Goal: Information Seeking & Learning: Learn about a topic

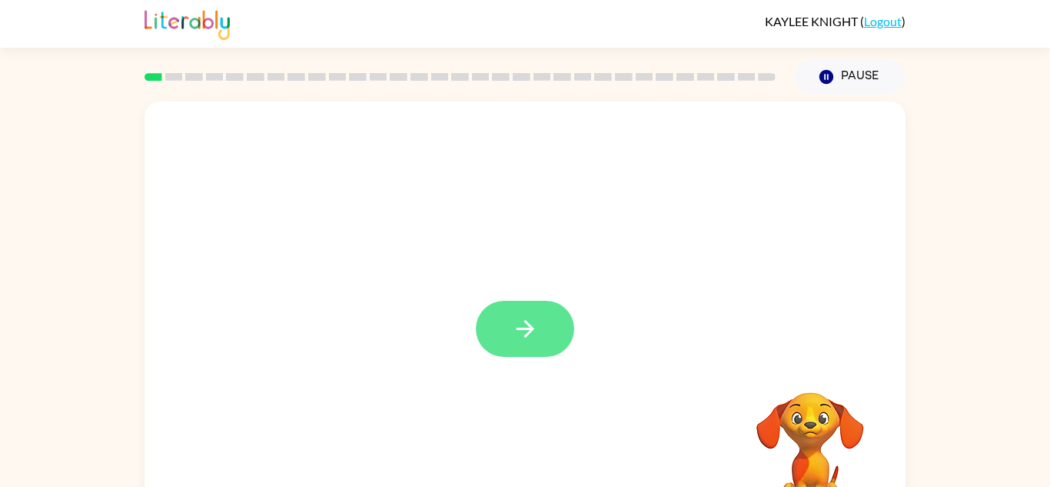
click at [529, 326] on icon "button" at bounding box center [525, 329] width 18 height 18
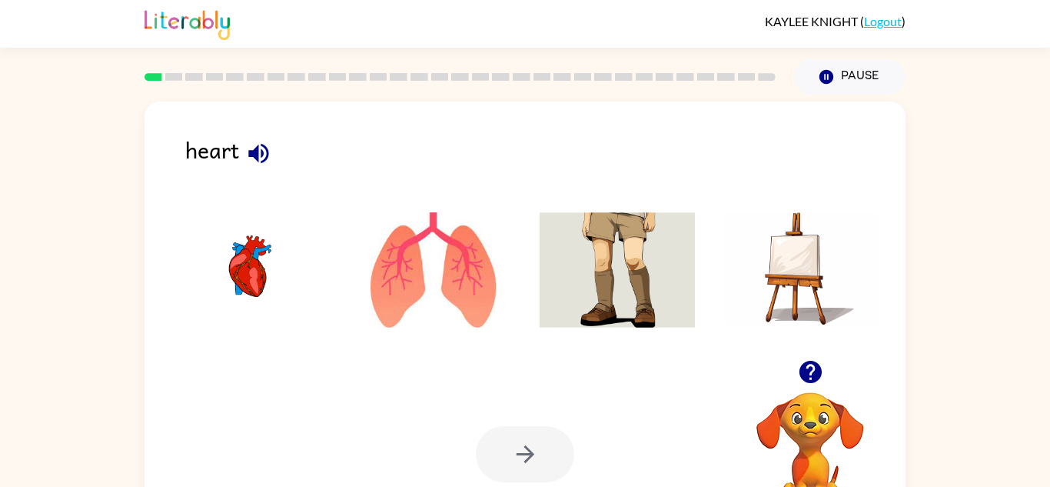
click at [436, 284] on img at bounding box center [433, 269] width 155 height 115
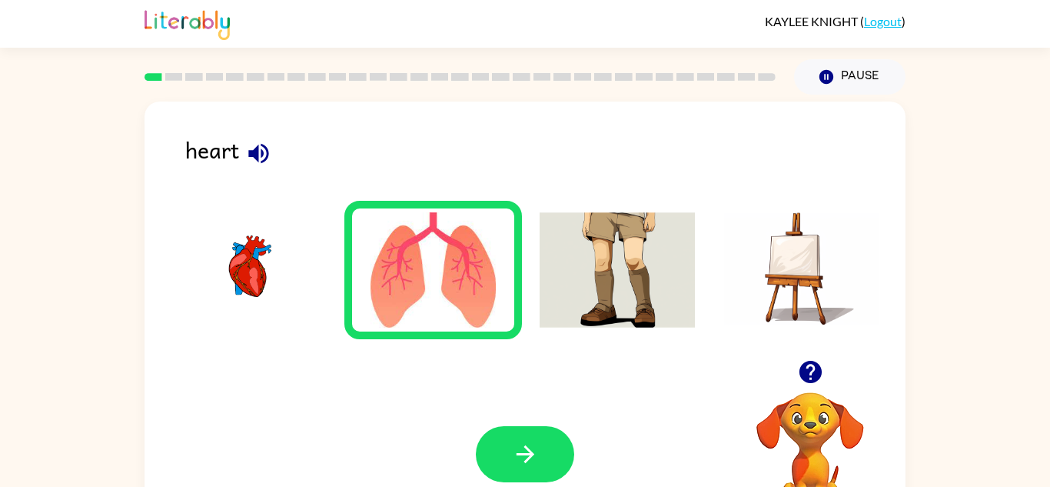
click at [258, 260] on img at bounding box center [248, 269] width 155 height 115
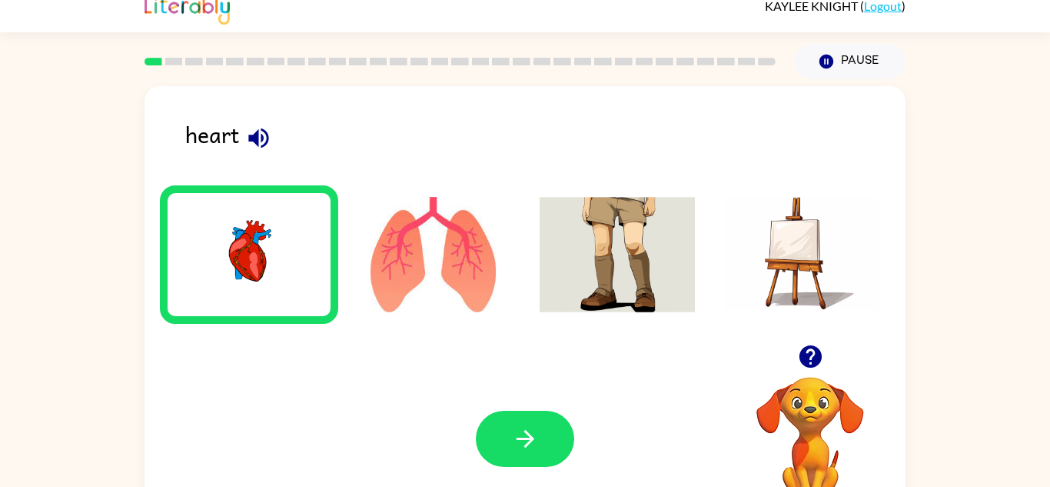
scroll to position [19, 0]
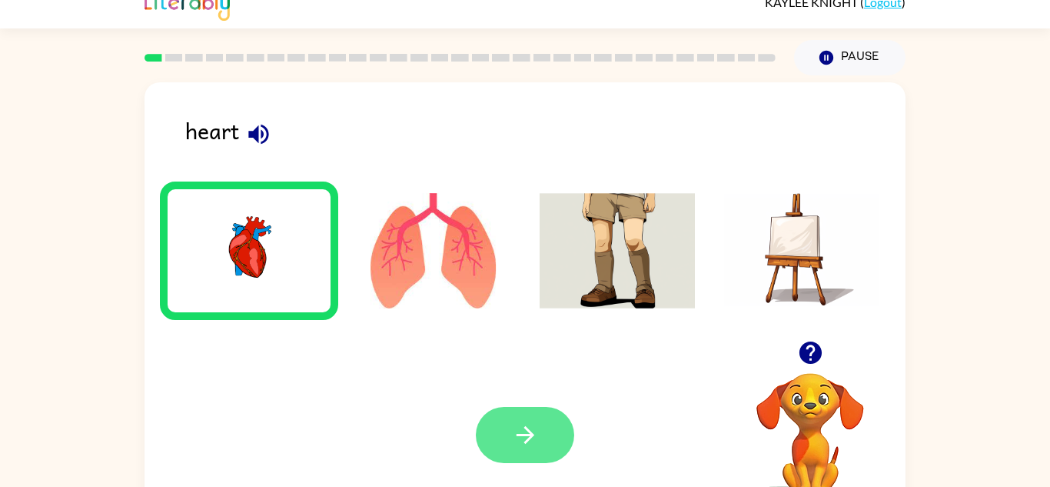
click at [525, 424] on icon "button" at bounding box center [525, 434] width 27 height 27
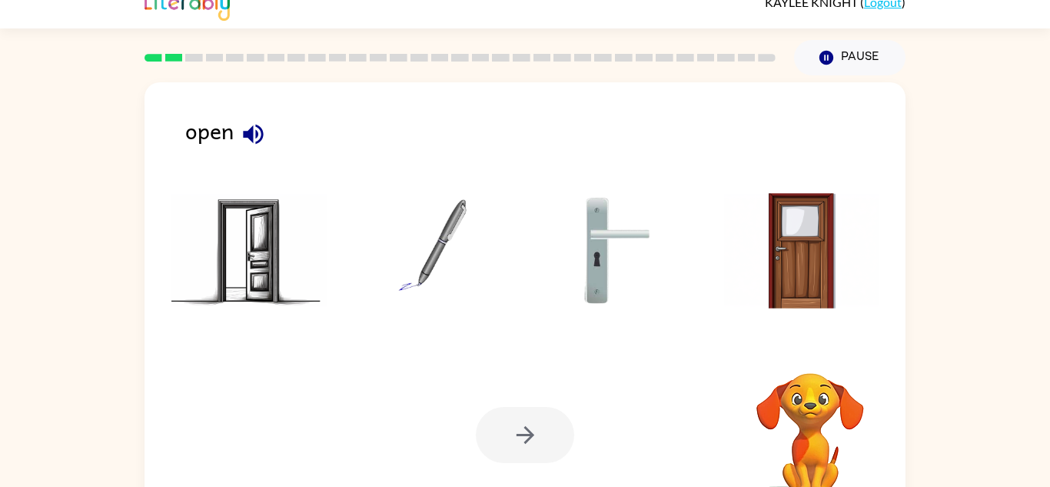
click at [553, 425] on div at bounding box center [525, 435] width 98 height 56
click at [256, 129] on icon "button" at bounding box center [253, 134] width 27 height 27
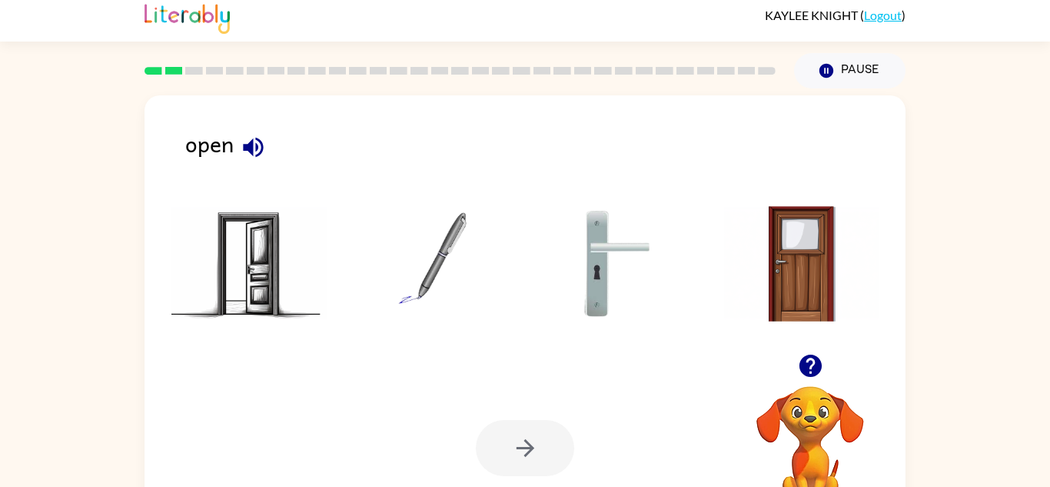
scroll to position [2, 0]
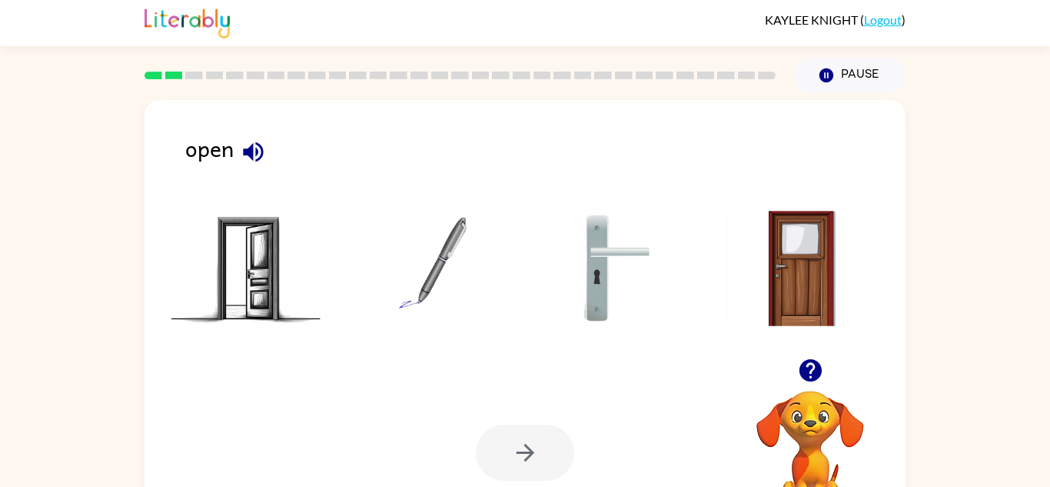
click at [263, 287] on img at bounding box center [248, 268] width 155 height 115
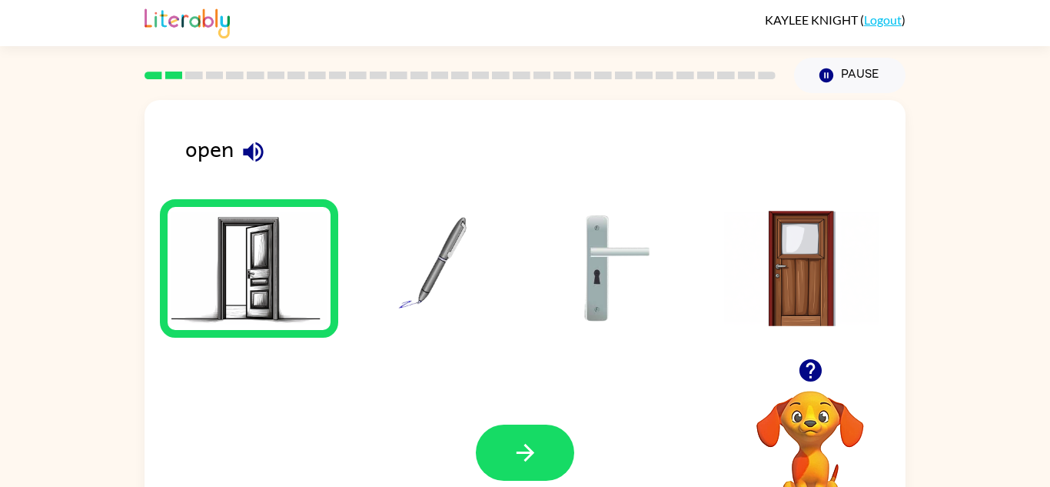
scroll to position [7, 0]
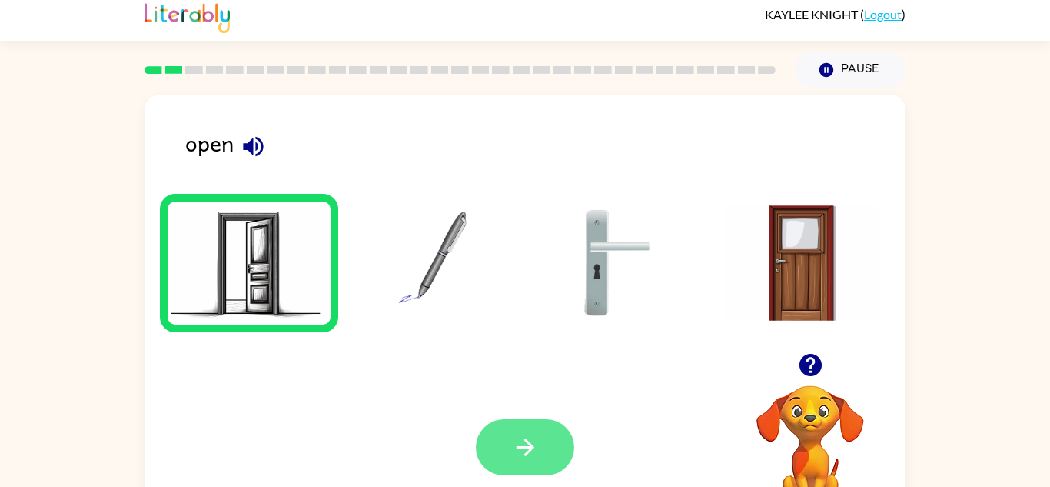
click at [537, 444] on icon "button" at bounding box center [525, 447] width 27 height 27
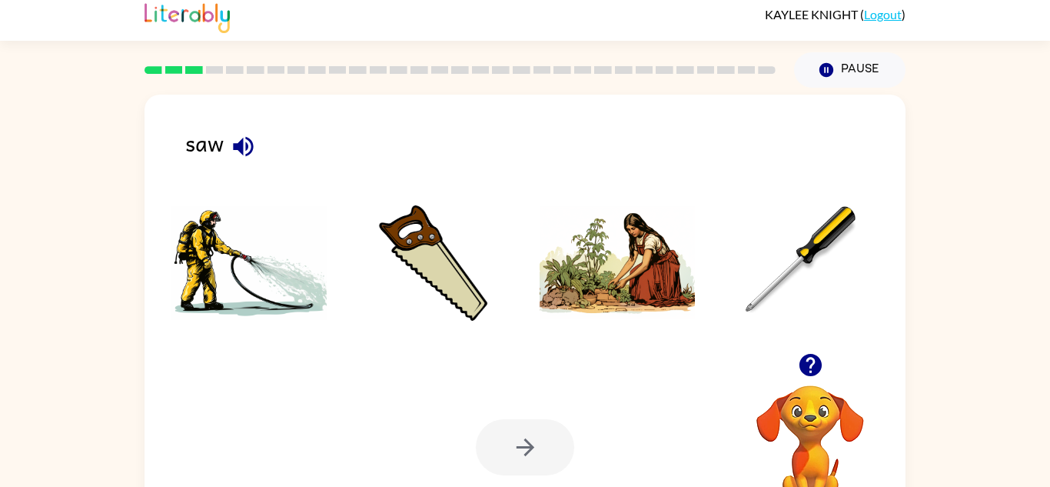
click at [225, 156] on div "saw" at bounding box center [545, 149] width 720 height 48
click at [234, 152] on icon "button" at bounding box center [243, 146] width 27 height 27
click at [229, 151] on button "button" at bounding box center [243, 146] width 39 height 39
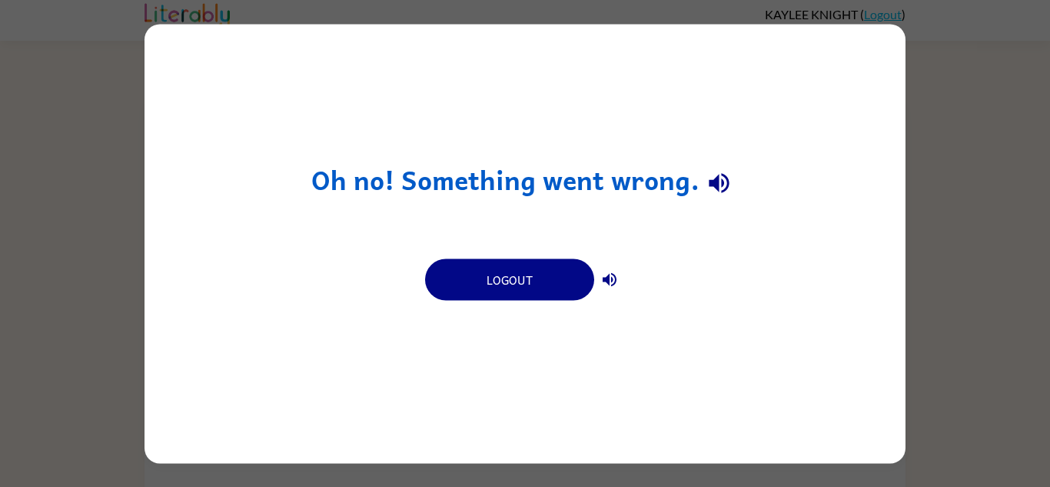
click at [211, 141] on div "Oh no! Something went wrong. Logout" at bounding box center [525, 243] width 761 height 439
click at [215, 152] on div "Oh no! Something went wrong. Logout" at bounding box center [525, 243] width 761 height 439
click at [974, 188] on div "Oh no! Something went wrong. Logout" at bounding box center [525, 243] width 1050 height 487
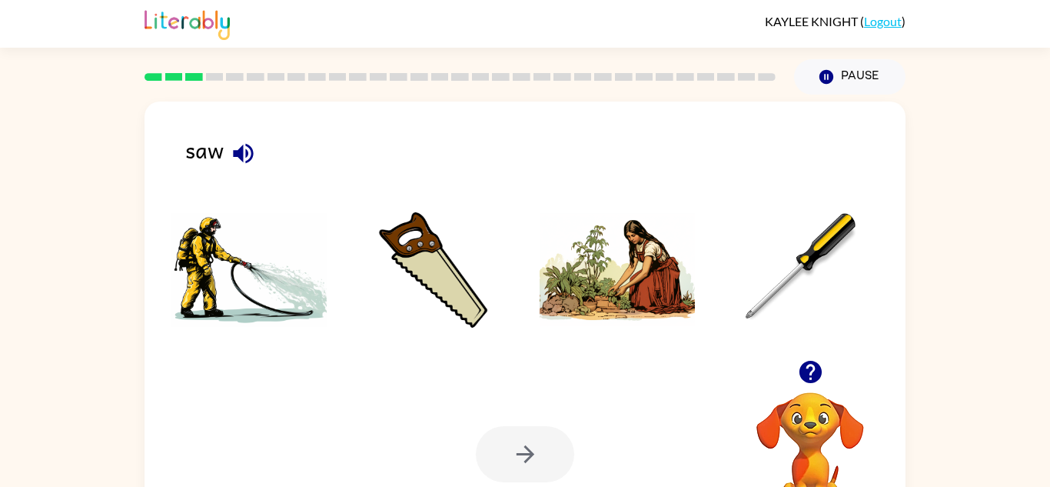
click at [228, 153] on button "button" at bounding box center [243, 153] width 39 height 39
click at [451, 289] on img at bounding box center [433, 269] width 155 height 115
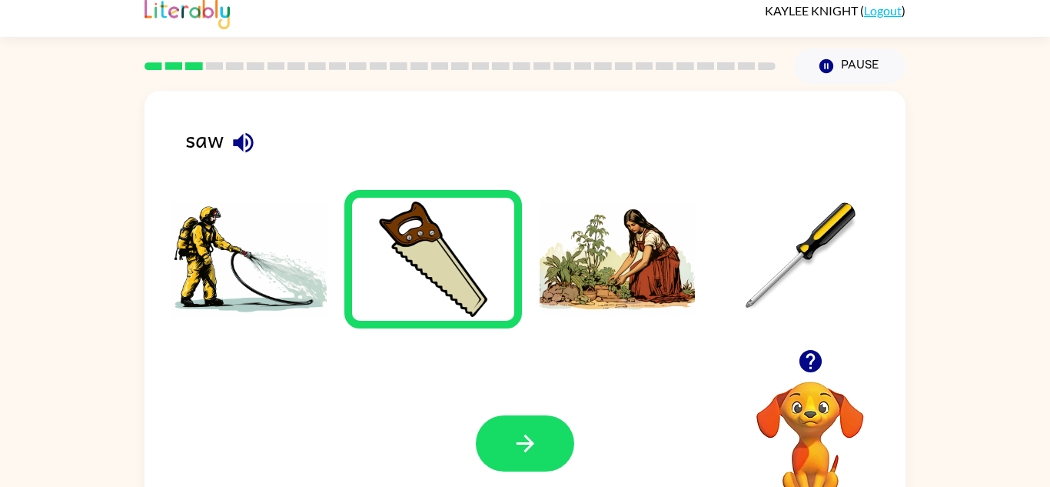
scroll to position [30, 0]
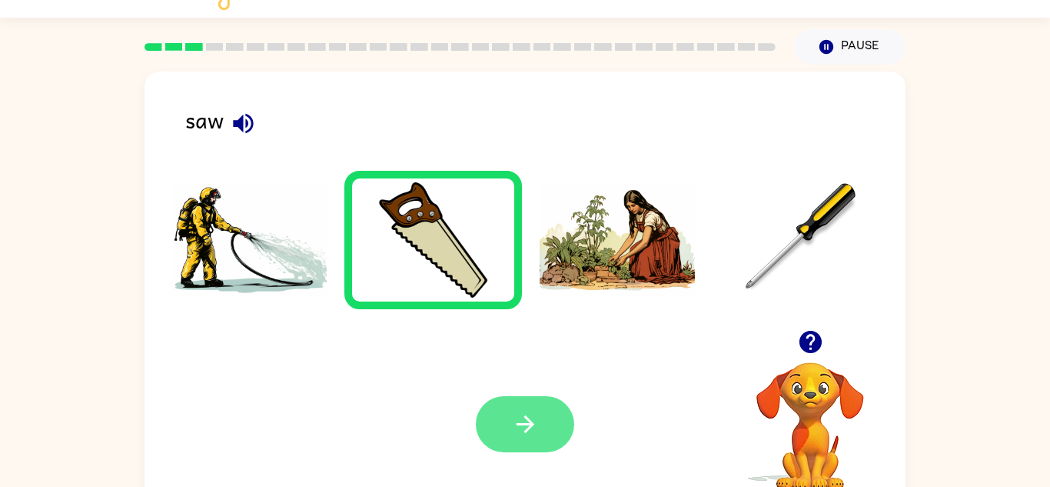
click at [539, 439] on button "button" at bounding box center [525, 424] width 98 height 56
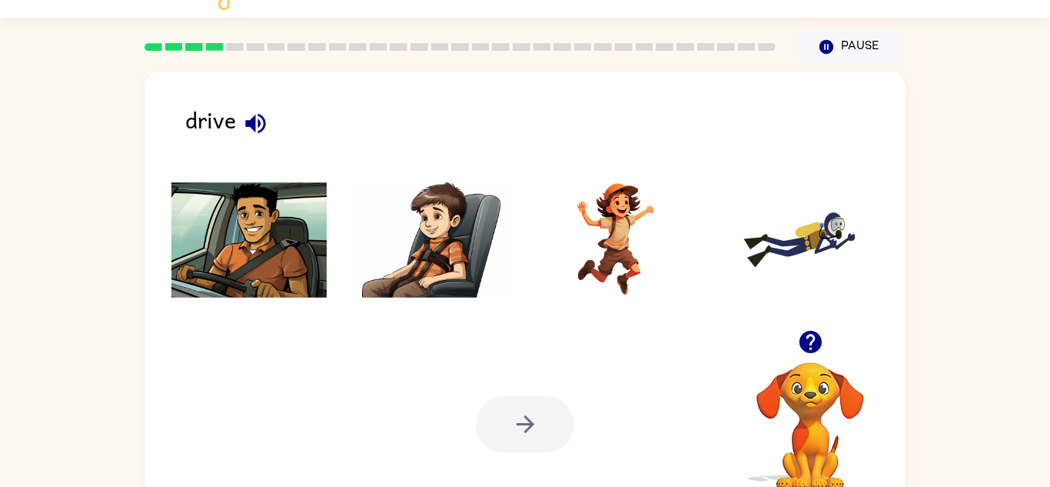
click at [225, 118] on div "drive" at bounding box center [545, 126] width 720 height 48
click at [212, 105] on div "drive" at bounding box center [545, 126] width 720 height 48
click at [220, 112] on div "drive" at bounding box center [545, 126] width 720 height 48
click at [211, 119] on div "drive" at bounding box center [545, 126] width 720 height 48
click at [212, 115] on div "drive" at bounding box center [545, 126] width 720 height 48
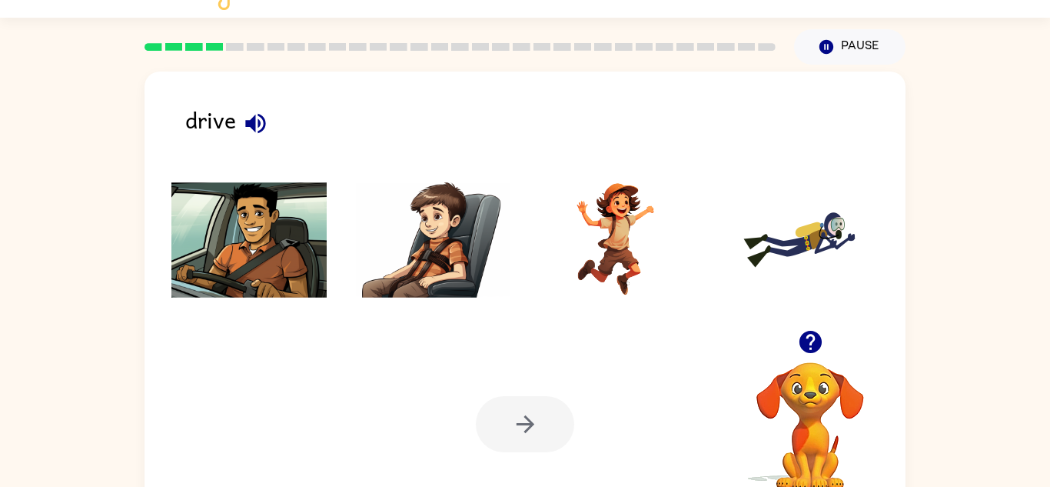
click at [260, 117] on icon "button" at bounding box center [255, 123] width 27 height 27
click at [256, 138] on button "button" at bounding box center [255, 123] width 39 height 39
click at [236, 118] on button "button" at bounding box center [255, 123] width 39 height 39
click at [255, 235] on img at bounding box center [248, 239] width 155 height 115
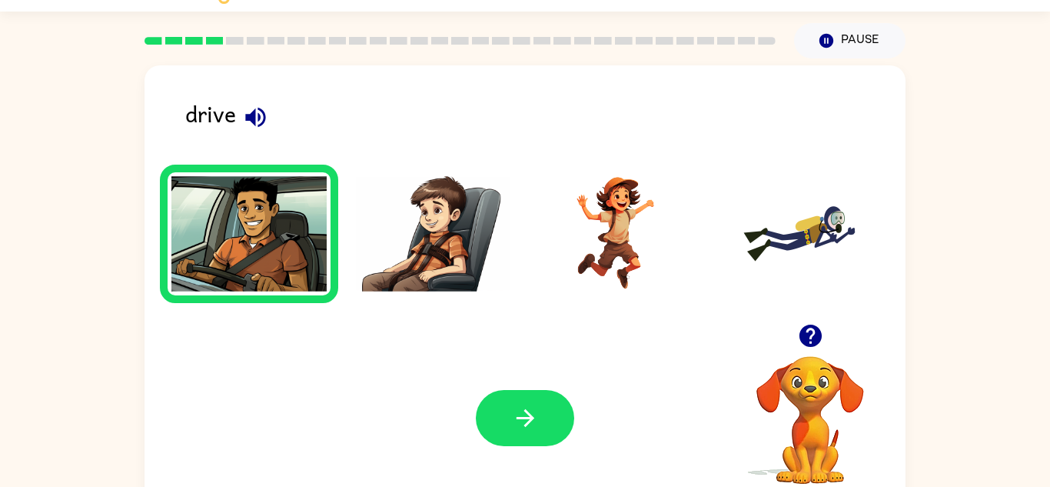
scroll to position [38, 0]
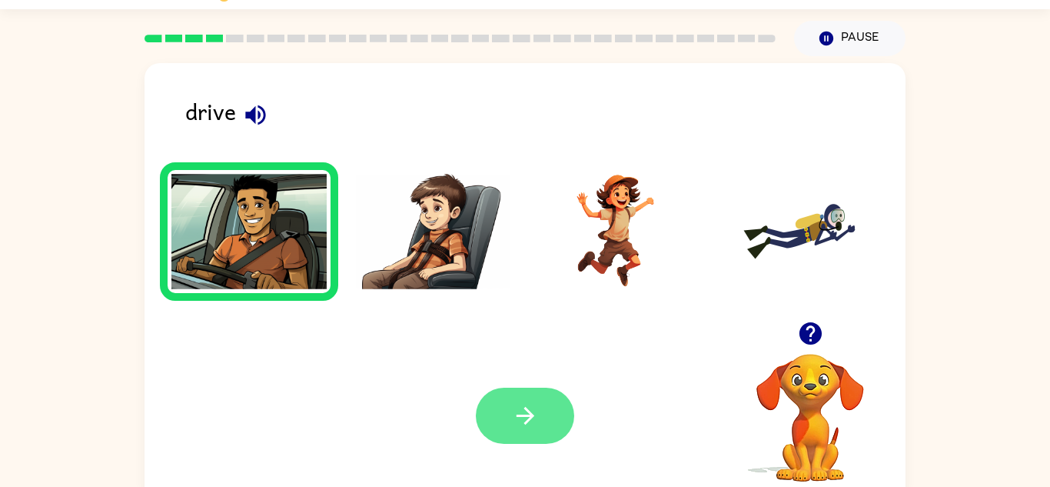
click at [528, 388] on button "button" at bounding box center [525, 416] width 98 height 56
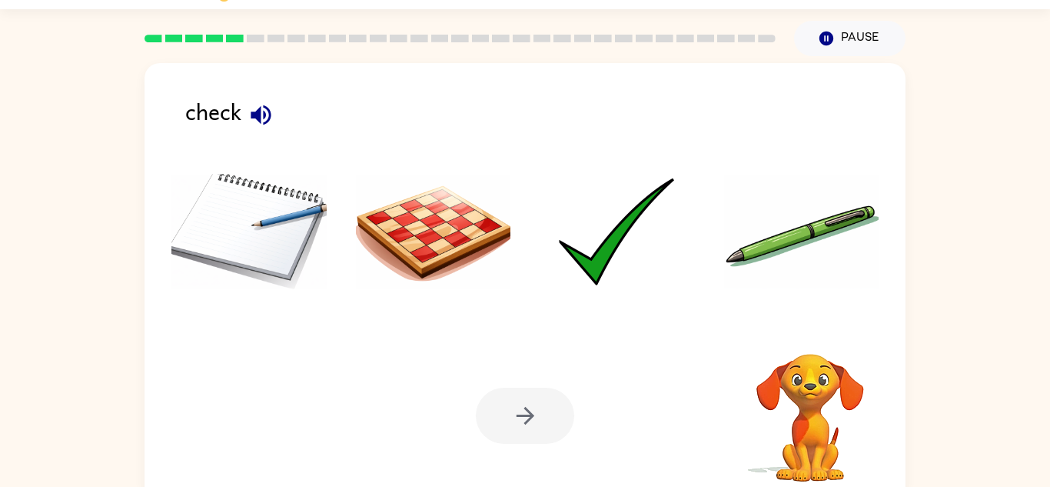
click at [522, 398] on div at bounding box center [525, 416] width 98 height 56
click at [263, 114] on icon "button" at bounding box center [261, 114] width 27 height 27
click at [625, 263] on img at bounding box center [617, 231] width 155 height 115
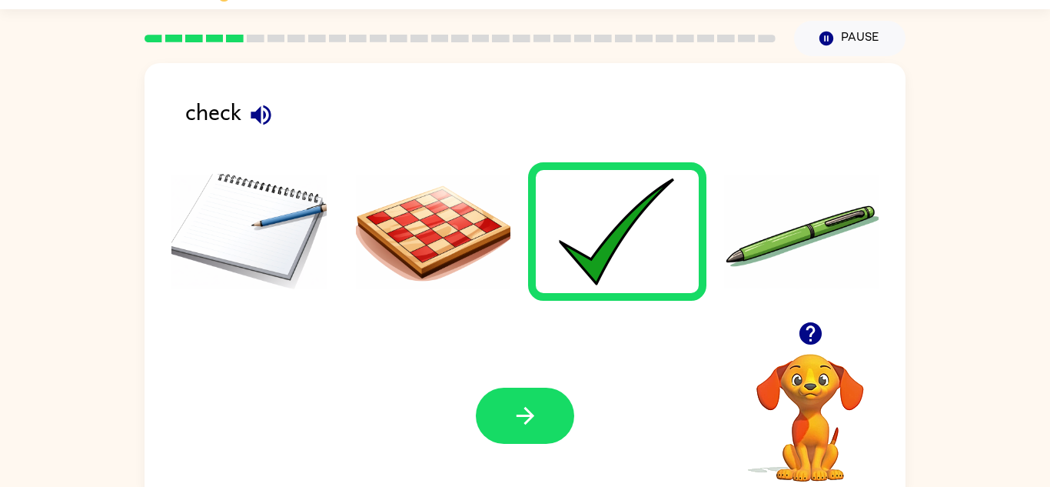
click at [613, 239] on img at bounding box center [617, 231] width 155 height 115
click at [539, 416] on button "button" at bounding box center [525, 416] width 98 height 56
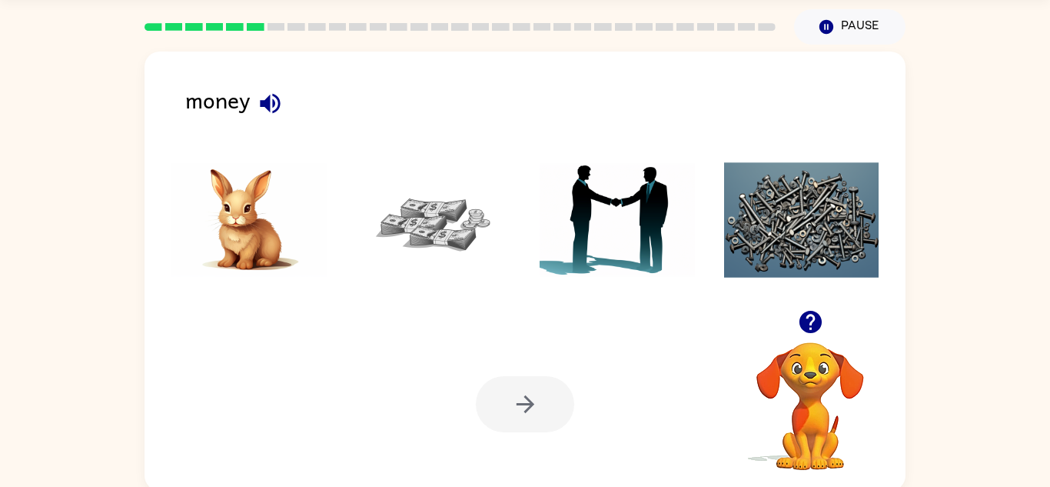
scroll to position [52, 0]
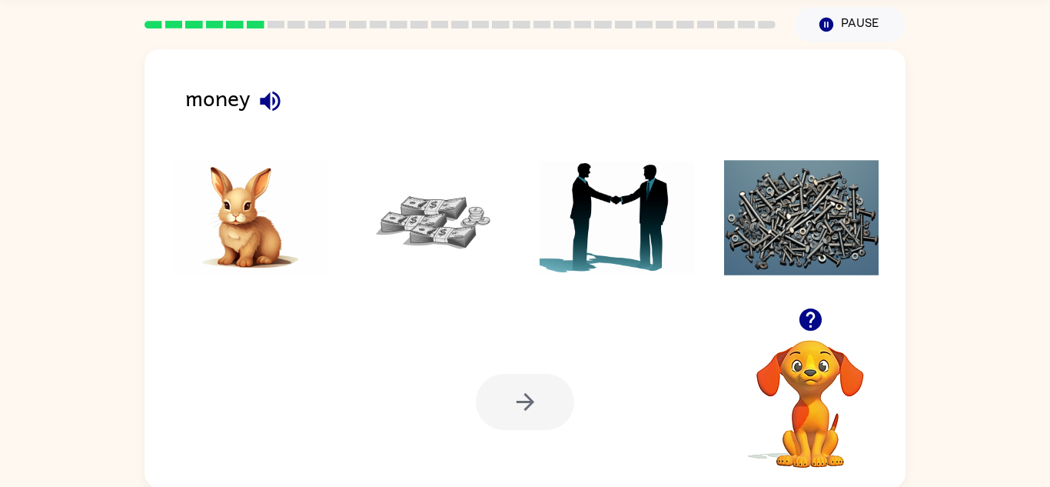
click at [266, 108] on icon "button" at bounding box center [270, 101] width 27 height 27
click at [434, 228] on img at bounding box center [433, 217] width 155 height 115
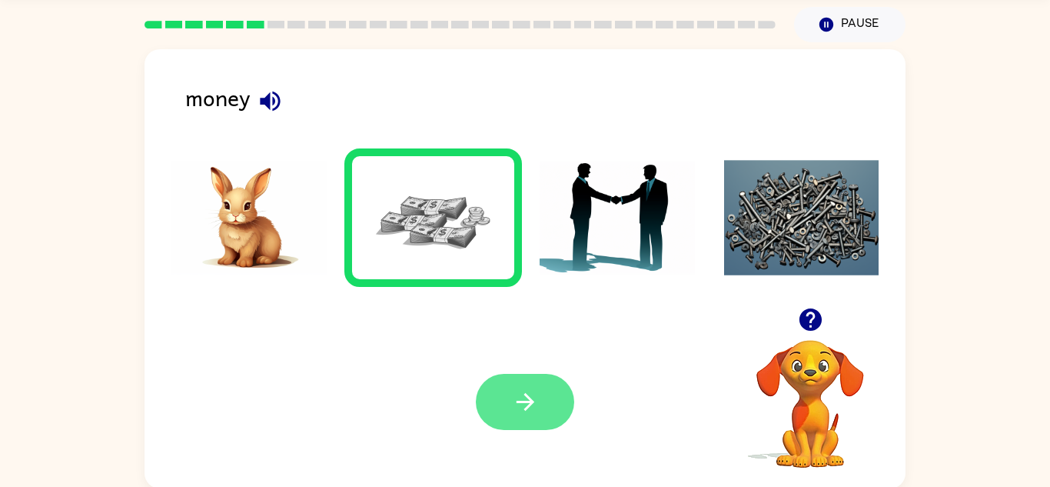
click at [529, 388] on icon "button" at bounding box center [525, 401] width 27 height 27
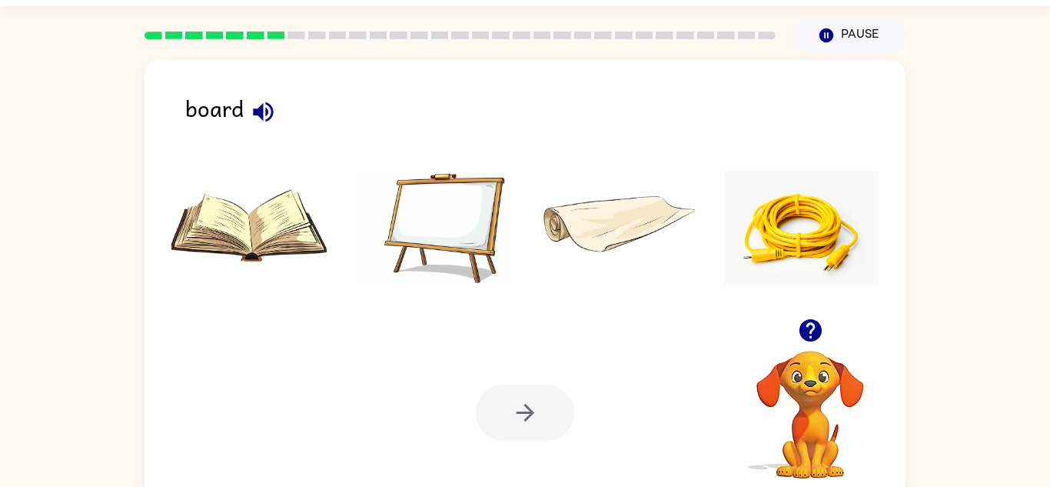
scroll to position [38, 0]
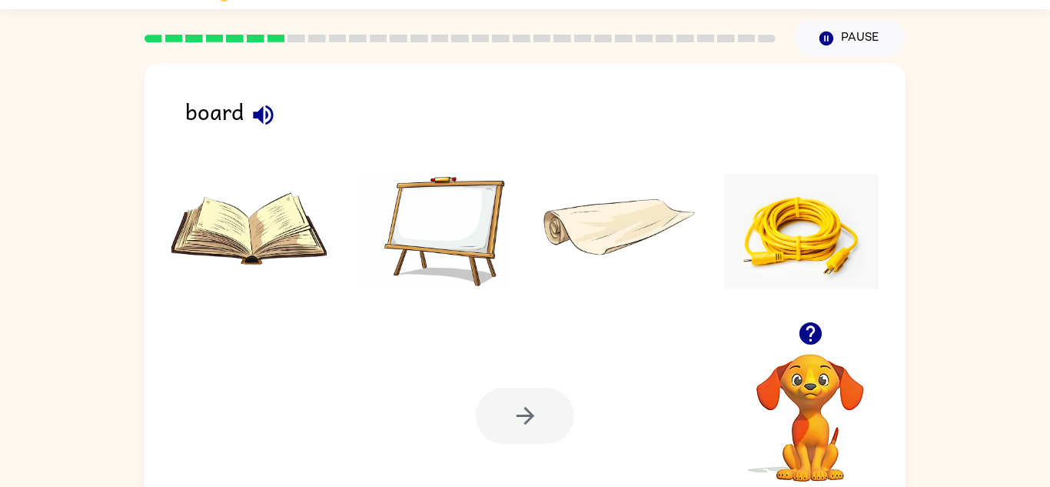
click at [274, 125] on icon "button" at bounding box center [263, 114] width 27 height 27
click at [271, 122] on icon "button" at bounding box center [263, 114] width 27 height 27
click at [262, 118] on icon "button" at bounding box center [263, 115] width 20 height 20
click at [251, 118] on icon "button" at bounding box center [263, 114] width 27 height 27
click at [261, 248] on img at bounding box center [248, 231] width 155 height 115
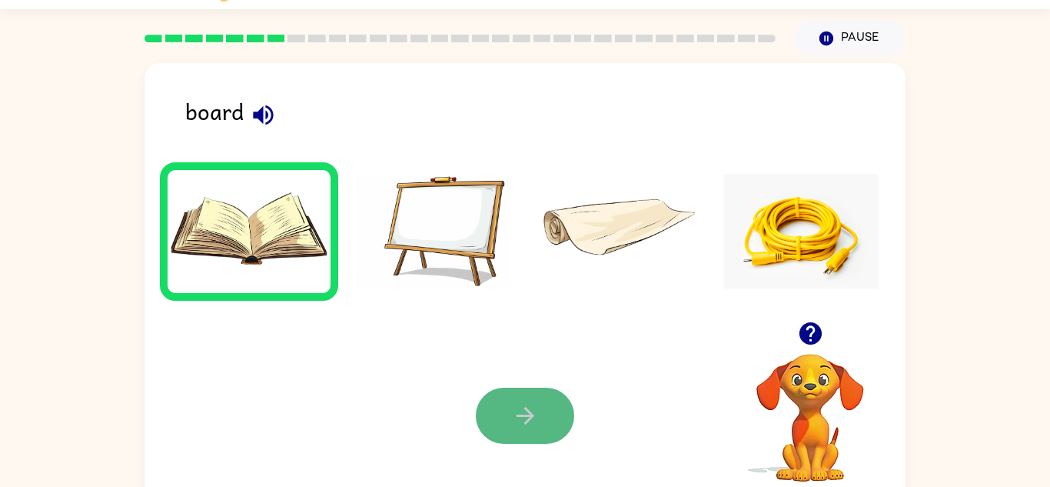
click at [515, 430] on button "button" at bounding box center [525, 416] width 98 height 56
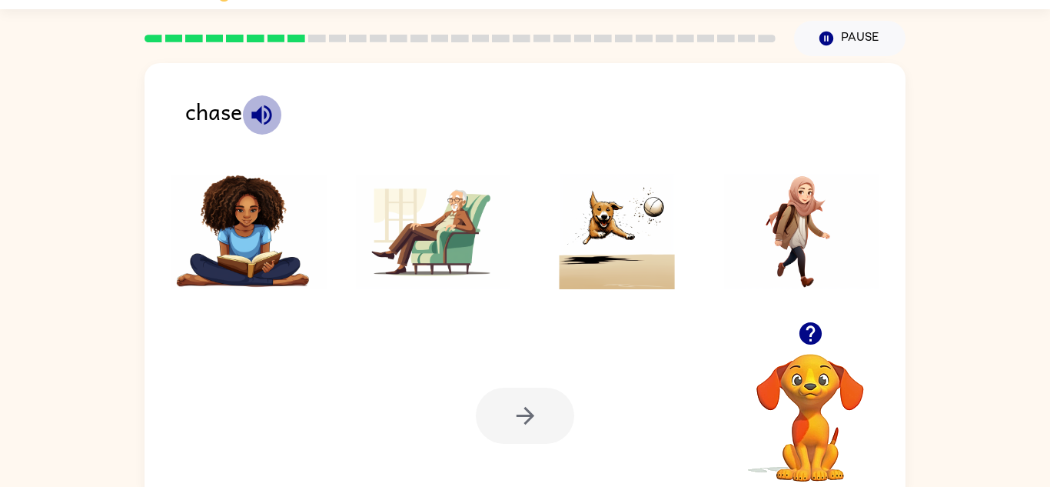
click at [265, 111] on icon "button" at bounding box center [261, 114] width 27 height 27
click at [627, 218] on img at bounding box center [617, 231] width 155 height 115
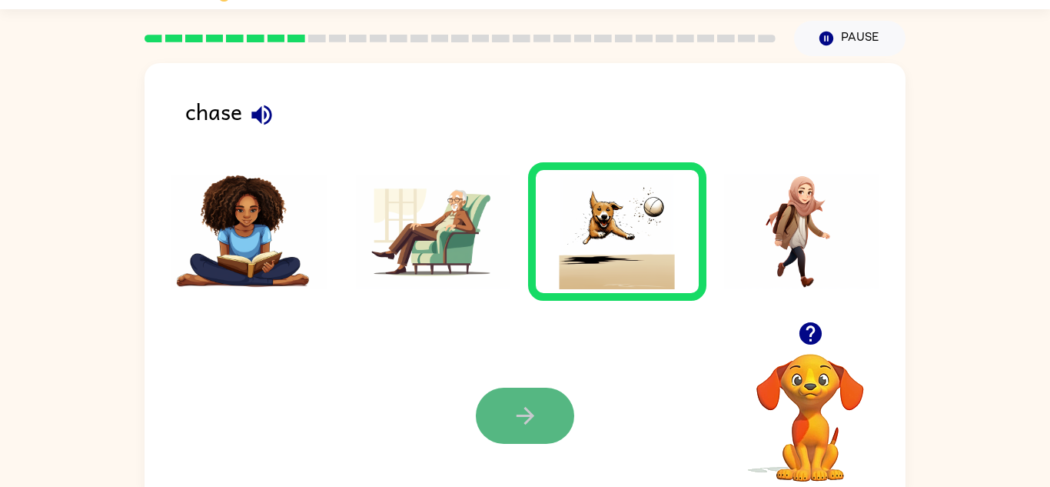
click at [507, 407] on button "button" at bounding box center [525, 416] width 98 height 56
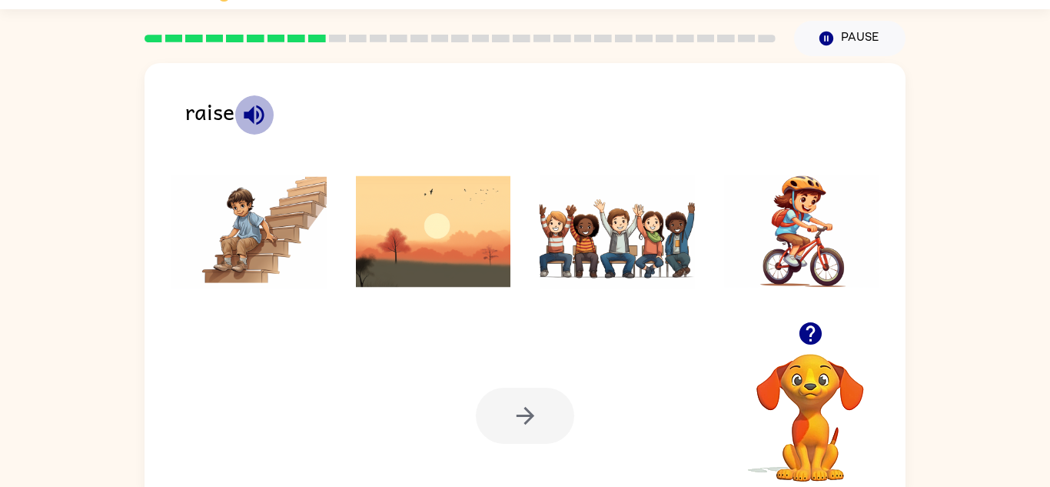
click at [251, 114] on icon "button" at bounding box center [254, 115] width 20 height 20
click at [256, 117] on icon "button" at bounding box center [254, 115] width 20 height 20
click at [601, 224] on img at bounding box center [617, 231] width 155 height 115
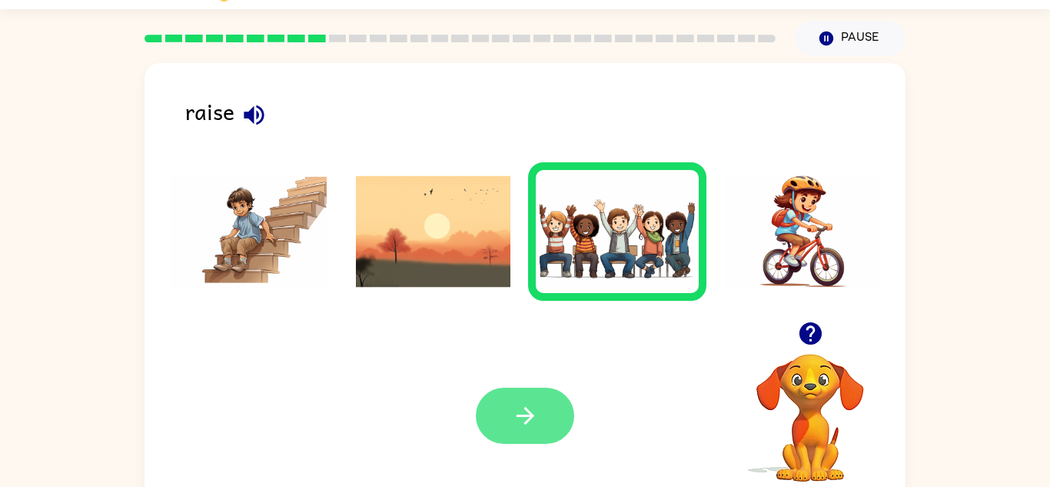
click at [531, 398] on button "button" at bounding box center [525, 416] width 98 height 56
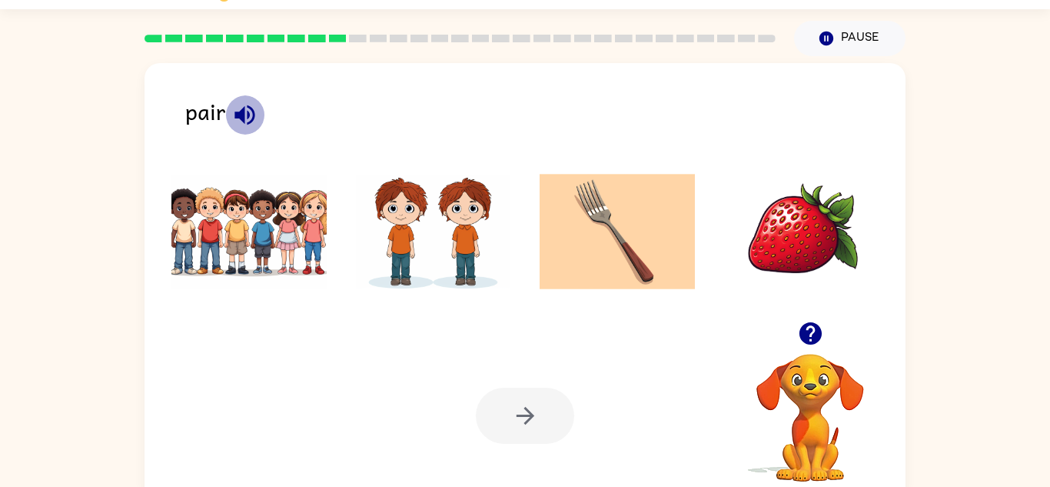
click at [246, 117] on icon "button" at bounding box center [244, 114] width 27 height 27
click at [250, 115] on icon "button" at bounding box center [244, 114] width 27 height 27
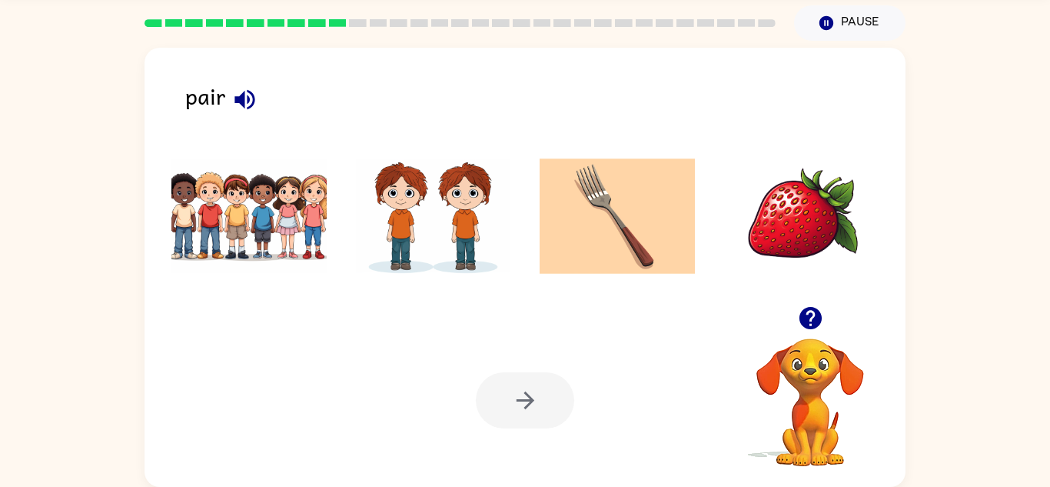
click at [754, 215] on img at bounding box center [801, 215] width 155 height 115
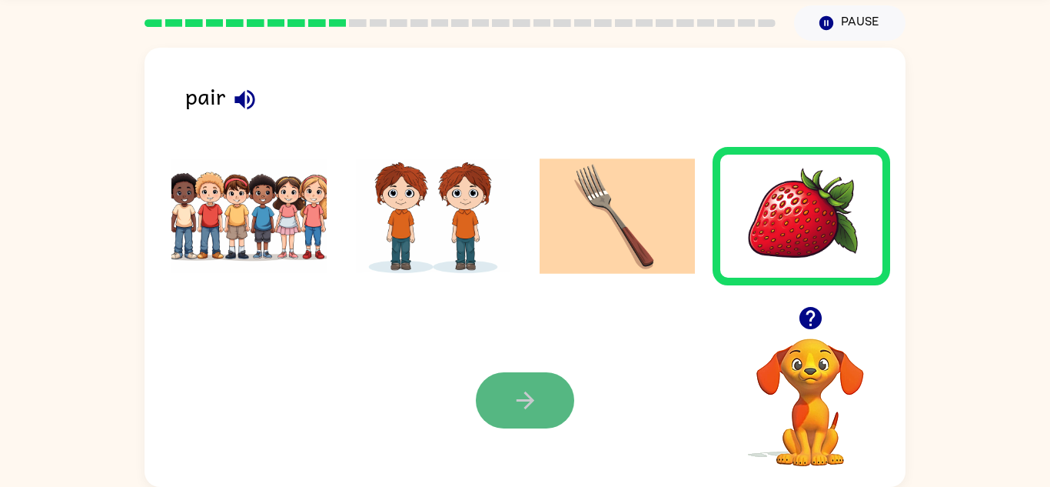
click at [537, 408] on icon "button" at bounding box center [525, 400] width 27 height 27
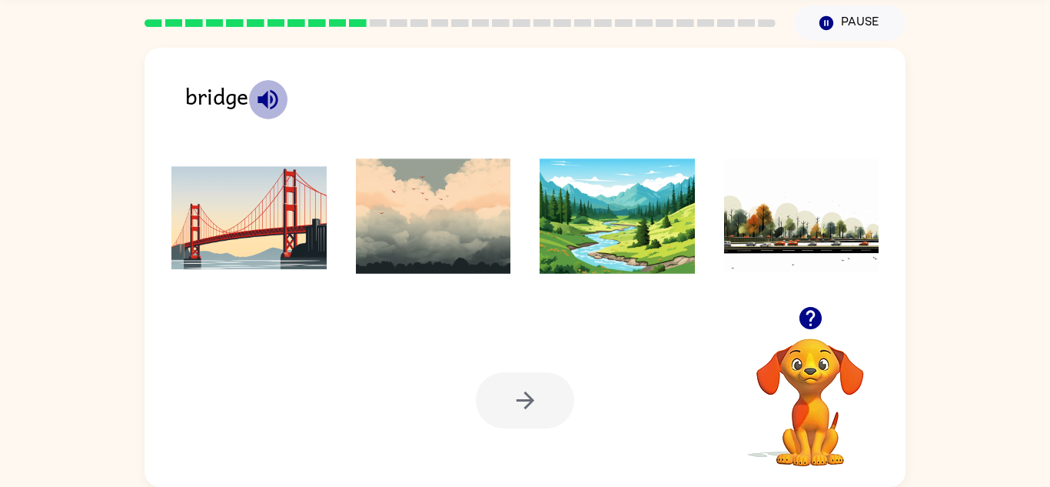
click at [258, 108] on icon "button" at bounding box center [267, 99] width 27 height 27
click at [285, 219] on img at bounding box center [248, 215] width 155 height 115
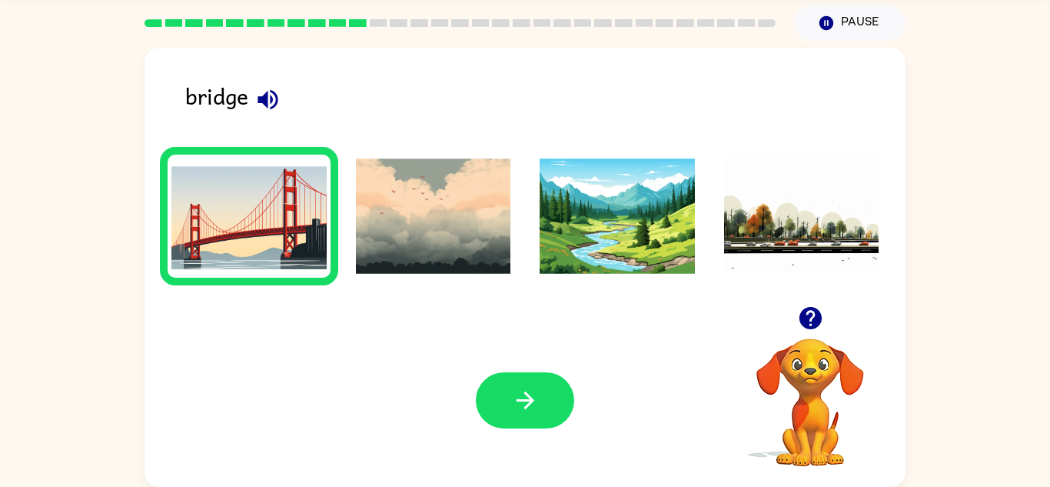
click at [285, 219] on img at bounding box center [248, 215] width 155 height 115
click at [525, 395] on icon "button" at bounding box center [525, 400] width 27 height 27
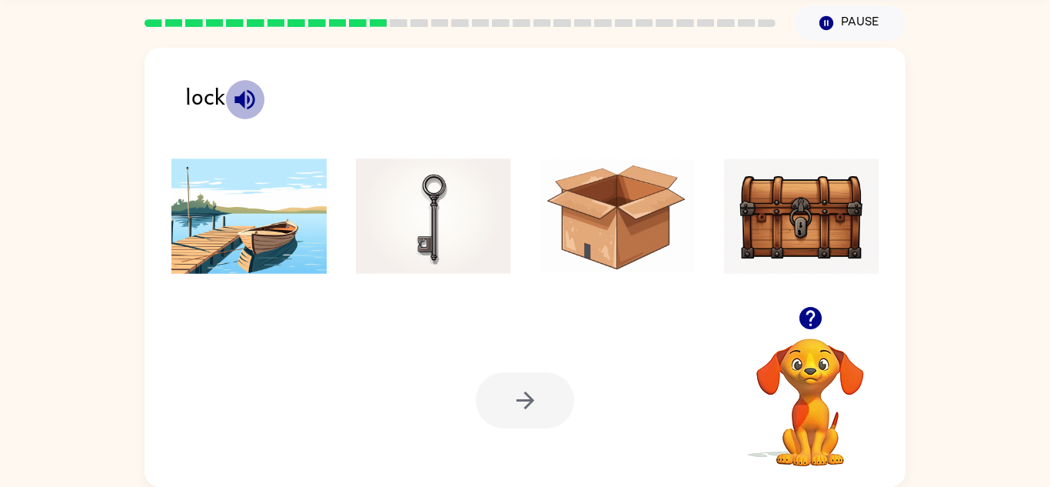
drag, startPoint x: 246, startPoint y: 90, endPoint x: 245, endPoint y: 106, distance: 16.2
click at [245, 106] on icon "button" at bounding box center [244, 99] width 27 height 27
click at [443, 208] on img at bounding box center [433, 215] width 155 height 115
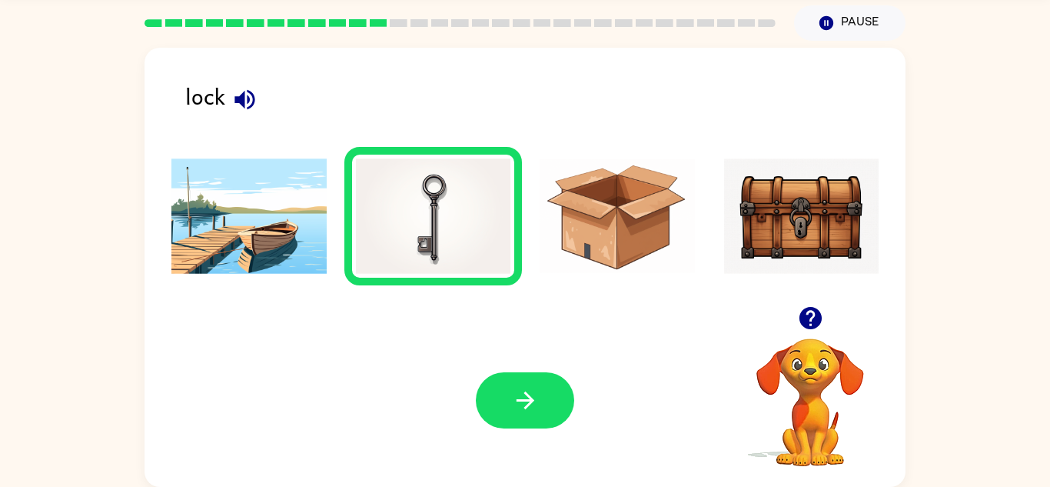
click at [443, 208] on img at bounding box center [433, 215] width 155 height 115
click at [512, 396] on icon "button" at bounding box center [525, 400] width 27 height 27
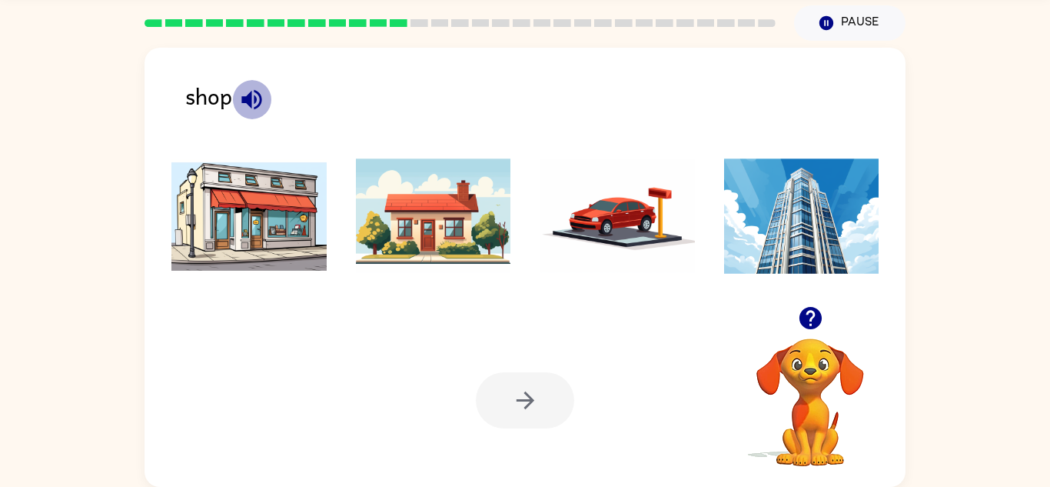
click at [255, 97] on icon "button" at bounding box center [251, 99] width 20 height 20
click at [228, 220] on img at bounding box center [248, 215] width 155 height 115
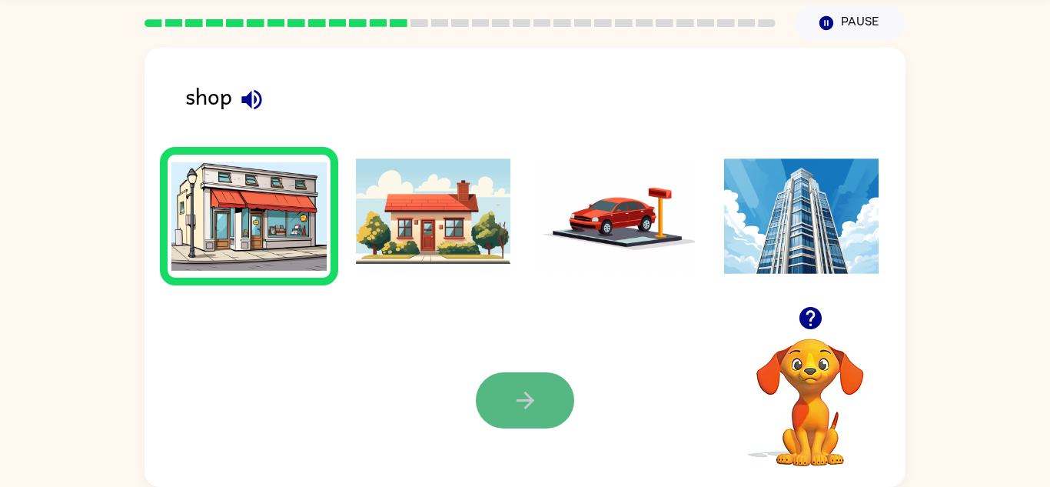
click at [495, 397] on button "button" at bounding box center [525, 400] width 98 height 56
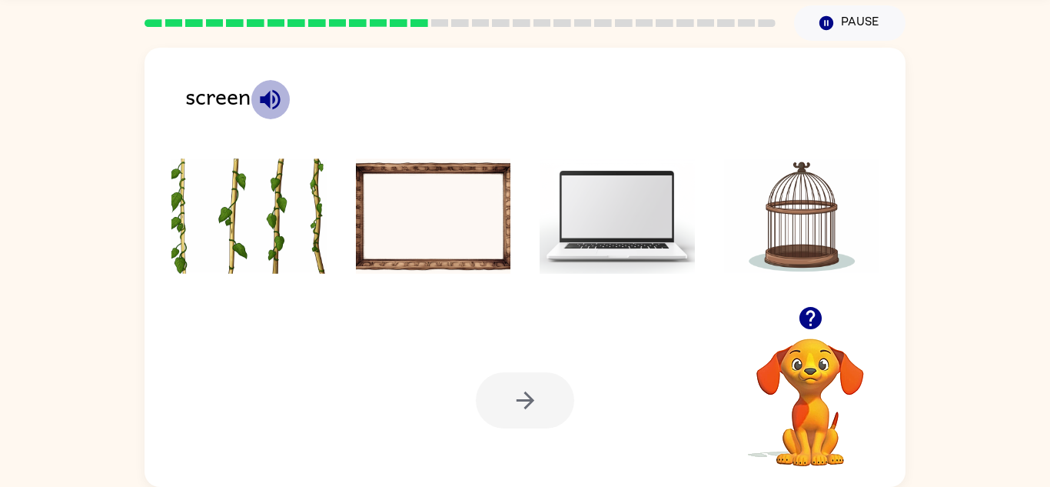
click at [273, 97] on icon "button" at bounding box center [270, 99] width 20 height 20
click at [607, 221] on img at bounding box center [617, 215] width 155 height 115
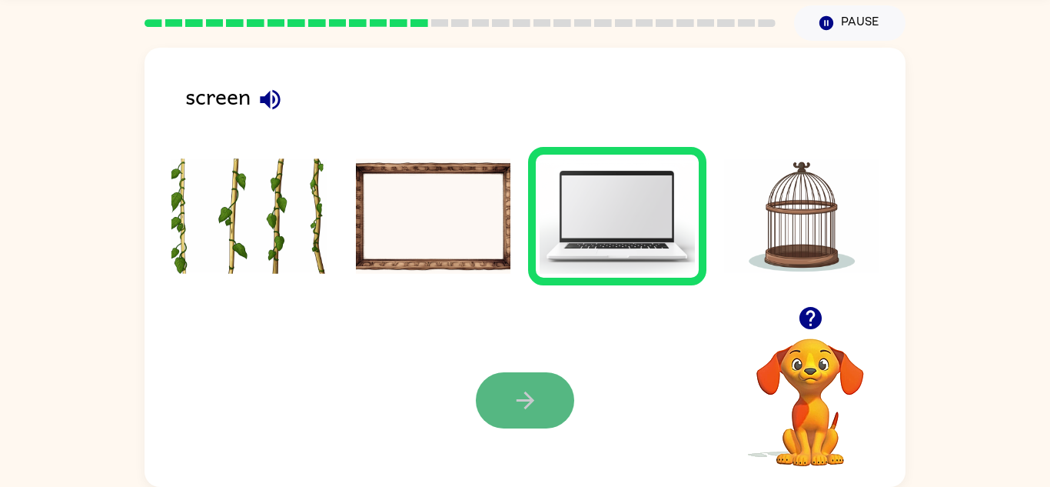
click at [534, 397] on icon "button" at bounding box center [525, 400] width 27 height 27
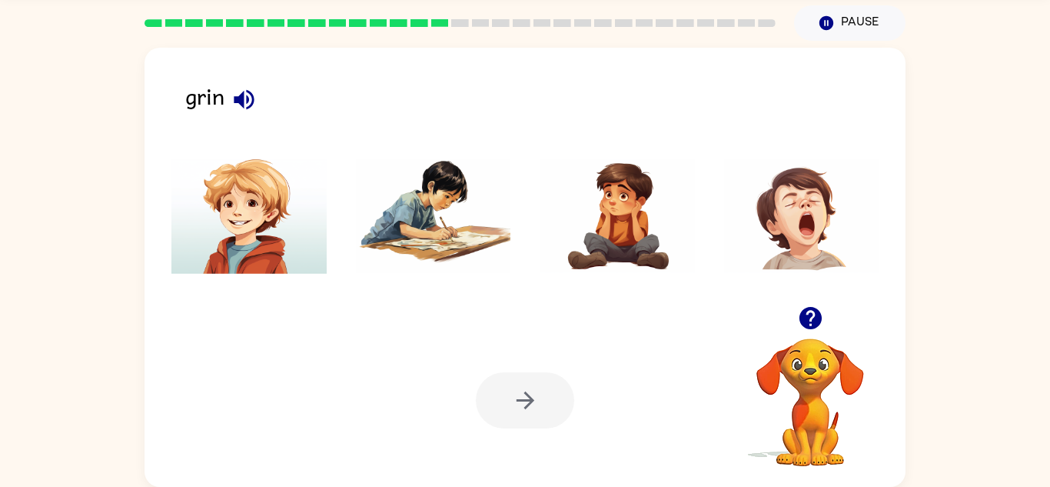
click at [246, 91] on icon "button" at bounding box center [244, 99] width 27 height 27
click at [254, 218] on img at bounding box center [248, 215] width 155 height 115
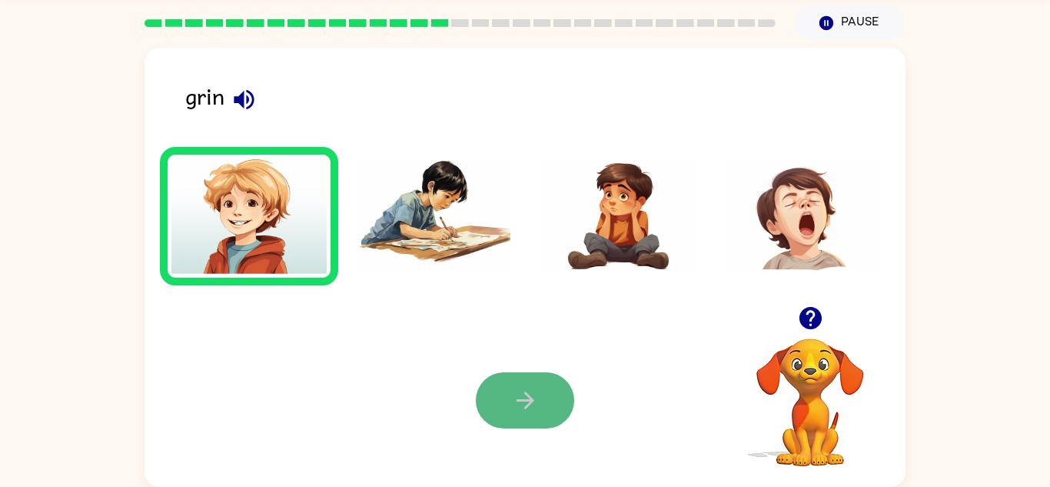
click at [547, 410] on button "button" at bounding box center [525, 400] width 98 height 56
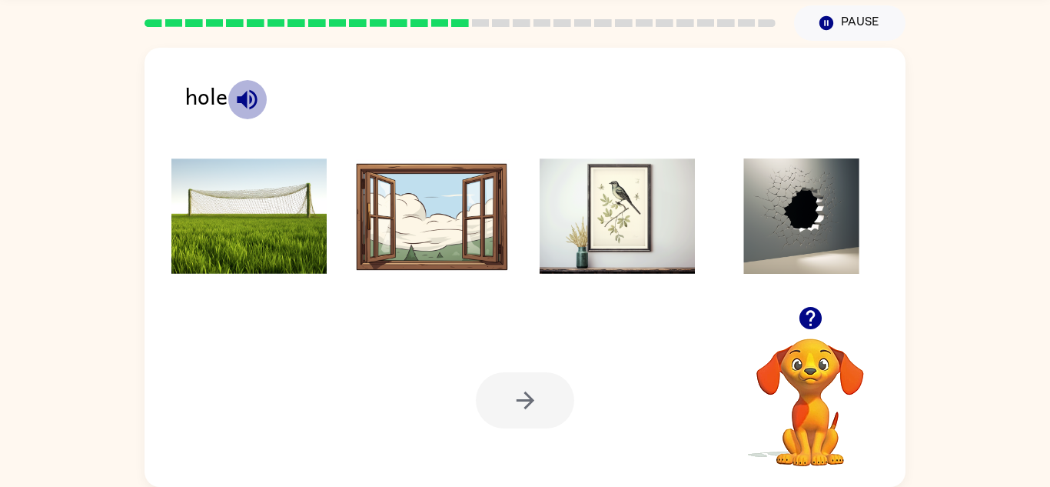
click at [245, 93] on icon "button" at bounding box center [247, 99] width 20 height 20
click at [258, 99] on icon "button" at bounding box center [247, 99] width 27 height 27
click at [814, 225] on img at bounding box center [801, 215] width 155 height 115
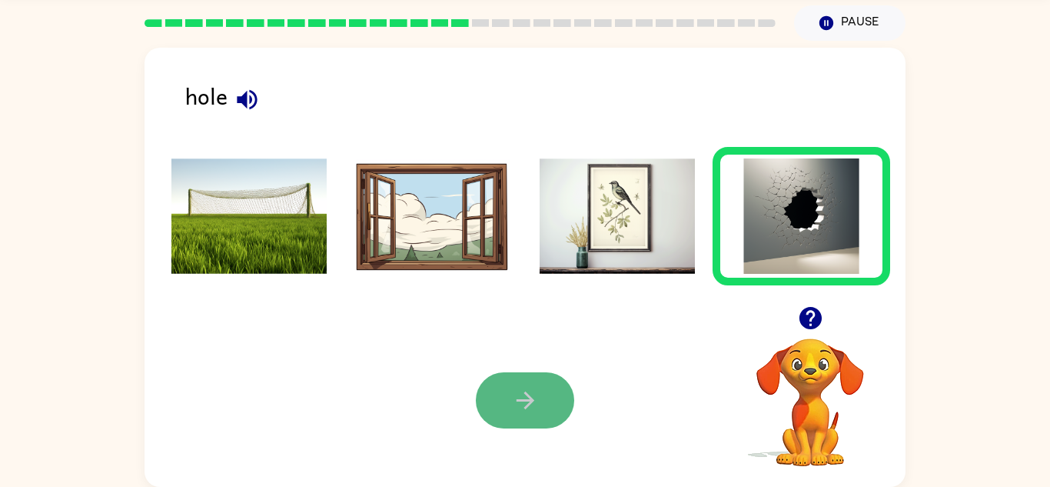
click at [520, 396] on icon "button" at bounding box center [525, 400] width 27 height 27
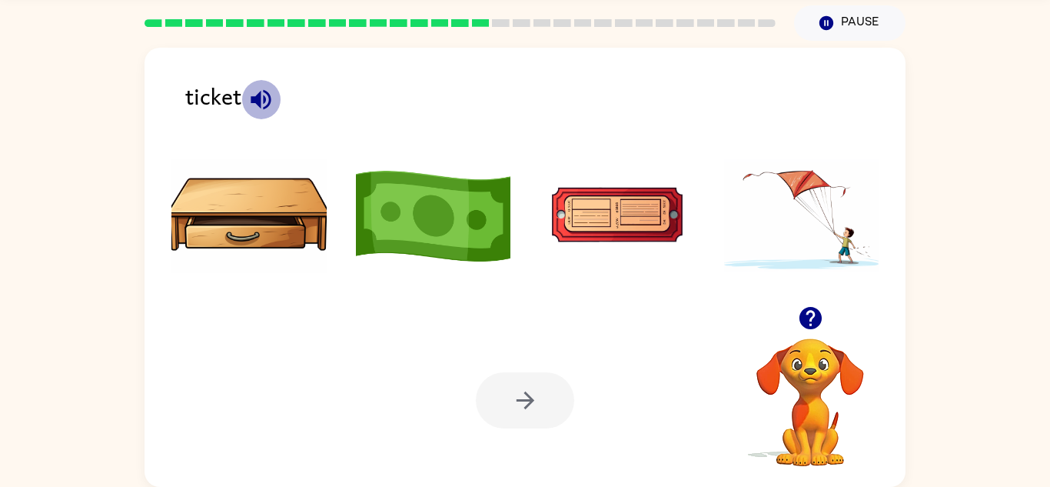
click at [264, 98] on icon "button" at bounding box center [261, 99] width 20 height 20
click at [592, 209] on img at bounding box center [617, 215] width 155 height 115
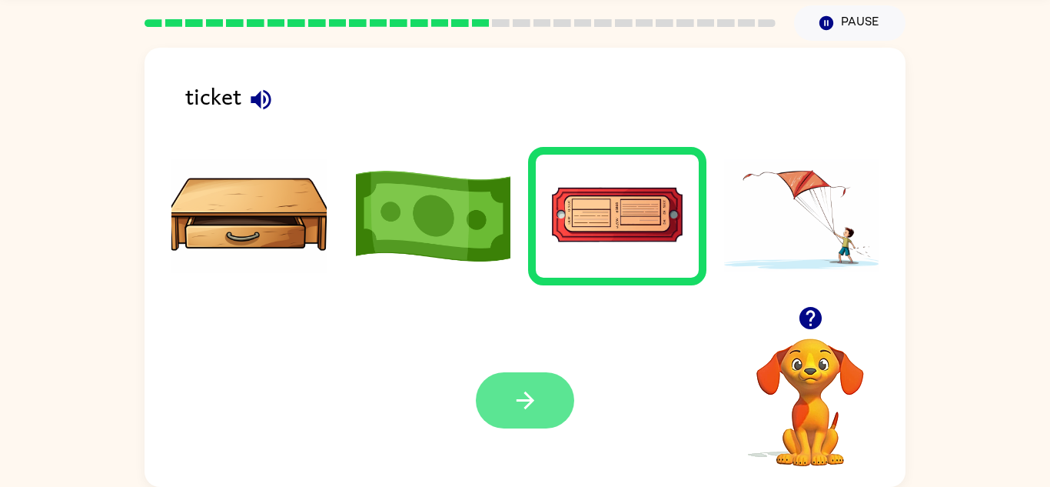
click at [530, 396] on icon "button" at bounding box center [525, 400] width 18 height 18
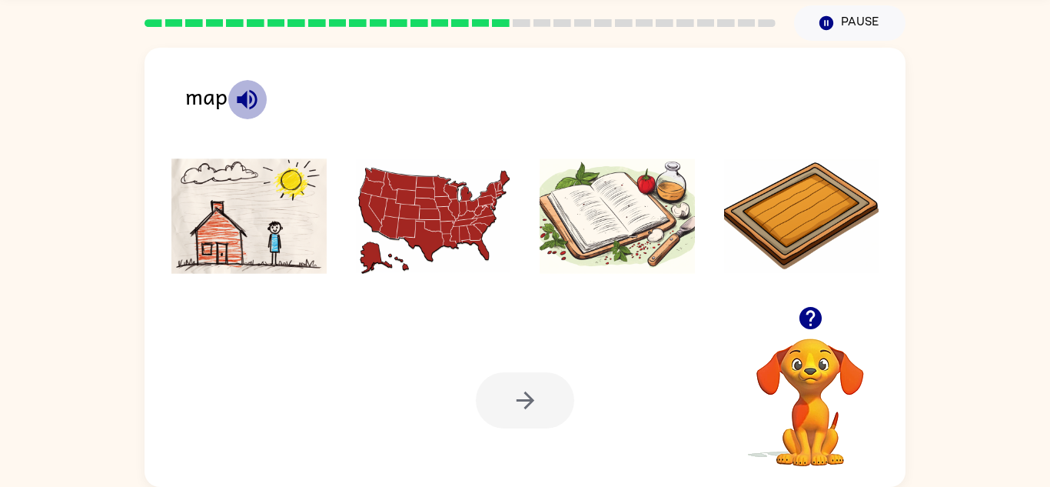
click at [245, 92] on icon "button" at bounding box center [247, 99] width 20 height 20
click at [250, 89] on icon "button" at bounding box center [247, 99] width 27 height 27
click at [251, 95] on icon "button" at bounding box center [247, 99] width 27 height 27
click at [375, 216] on img at bounding box center [433, 215] width 155 height 115
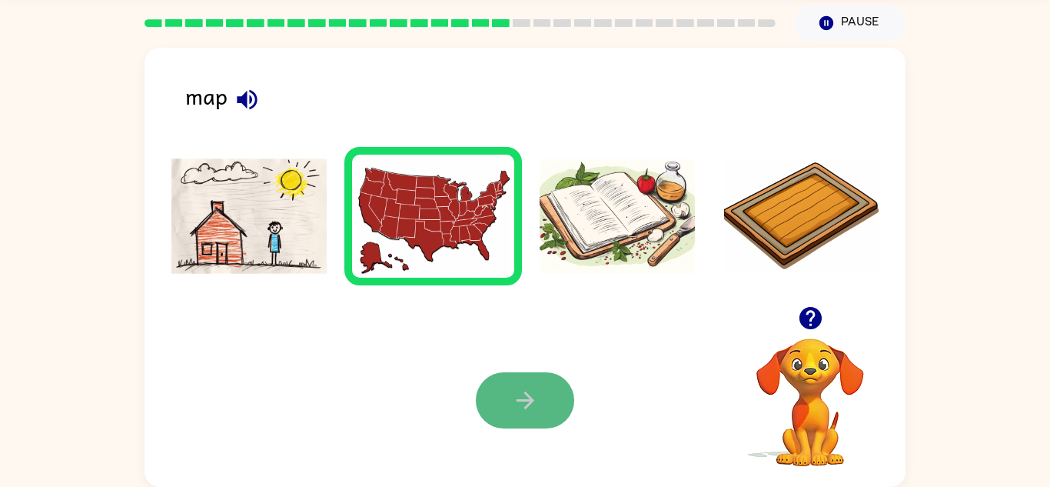
click at [543, 397] on button "button" at bounding box center [525, 400] width 98 height 56
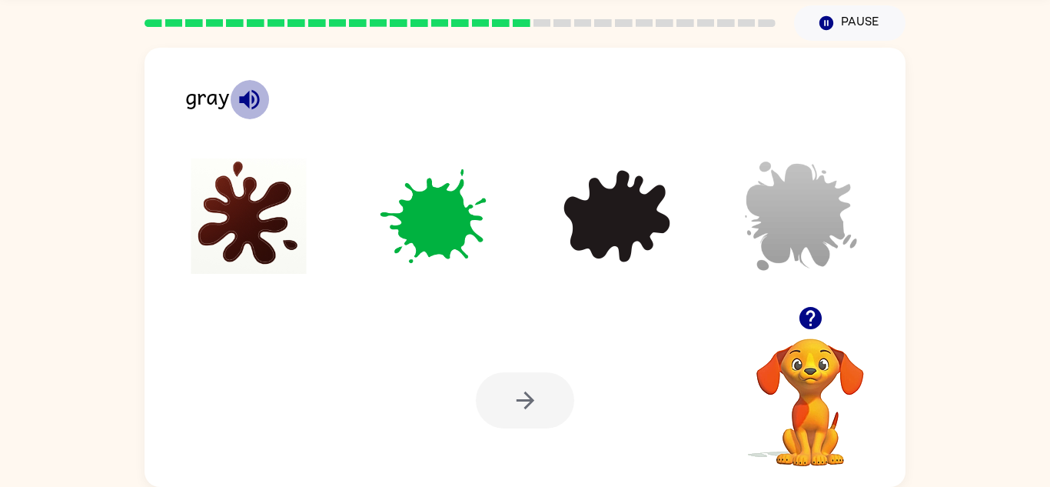
click at [251, 89] on icon "button" at bounding box center [249, 99] width 27 height 27
click at [803, 217] on img at bounding box center [801, 215] width 155 height 115
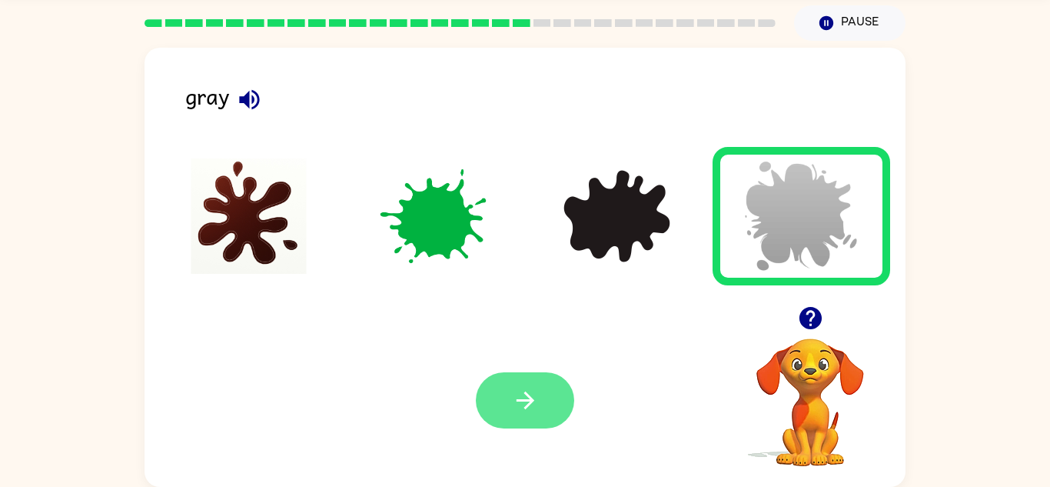
click at [558, 401] on button "button" at bounding box center [525, 400] width 98 height 56
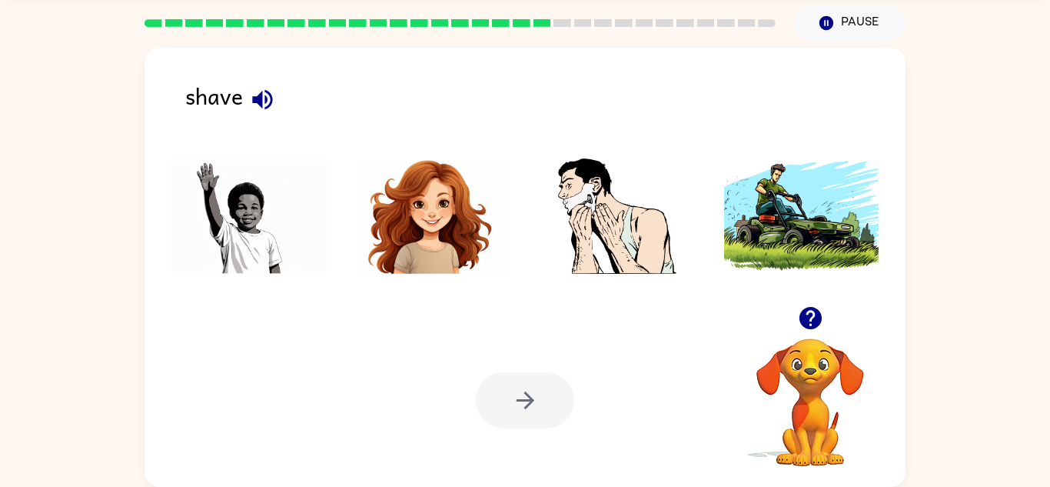
click at [261, 88] on icon "button" at bounding box center [262, 99] width 27 height 27
click at [600, 225] on img at bounding box center [617, 215] width 155 height 115
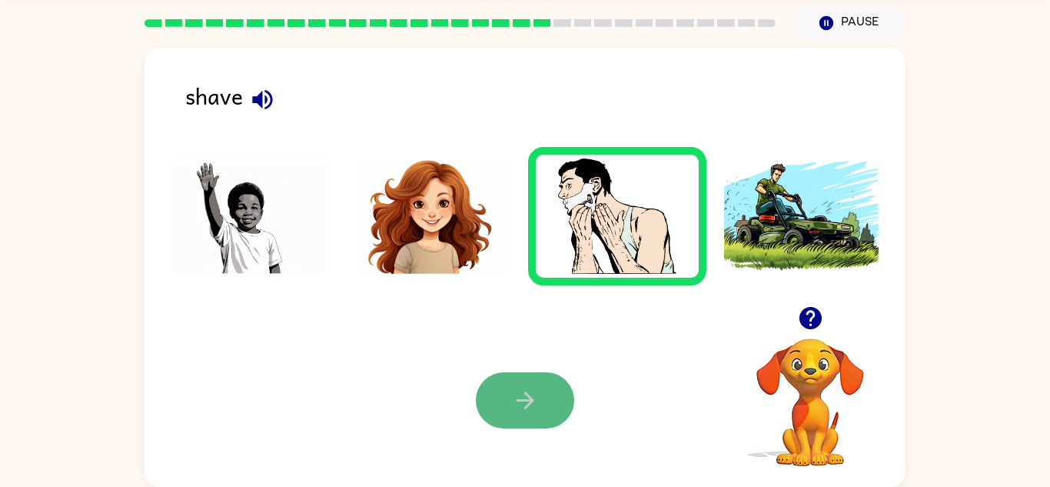
click at [517, 407] on icon "button" at bounding box center [525, 400] width 27 height 27
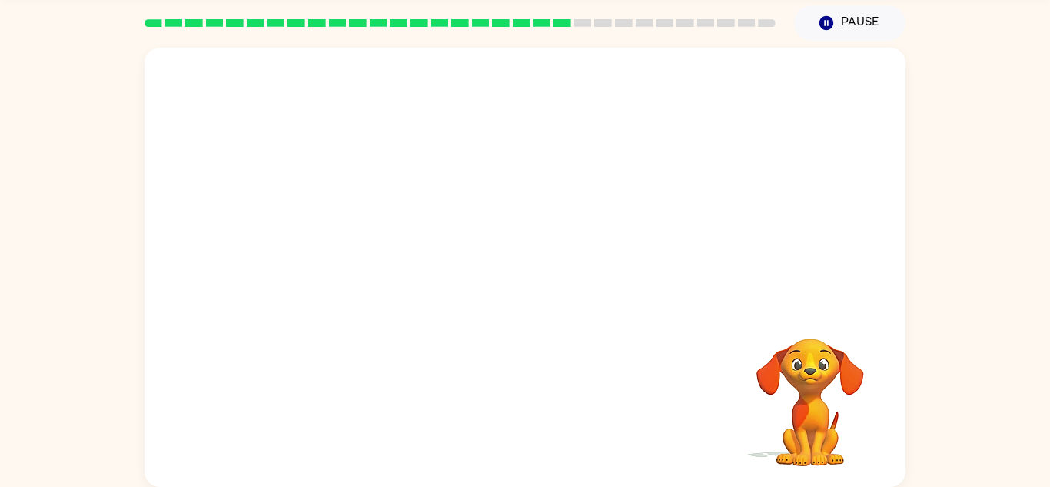
click at [395, 72] on video "Your browser must support playing .mp4 files to use Literably. Please try using…" at bounding box center [525, 177] width 761 height 258
click at [395, 73] on video "Your browser must support playing .mp4 files to use Literably. Please try using…" at bounding box center [525, 177] width 761 height 258
click at [398, 75] on video "Your browser must support playing .mp4 files to use Literably. Please try using…" at bounding box center [525, 177] width 761 height 258
click at [379, 256] on div at bounding box center [525, 267] width 761 height 439
click at [535, 290] on div at bounding box center [525, 275] width 98 height 56
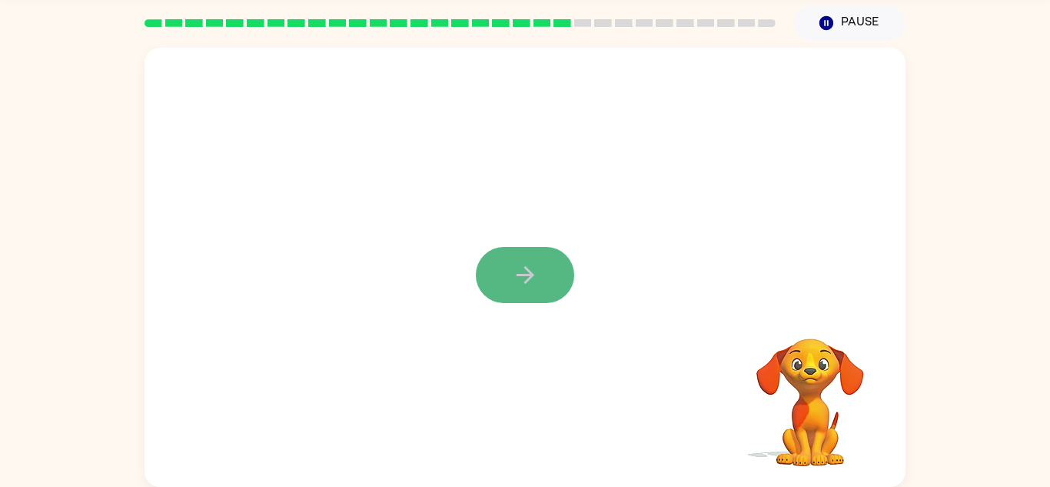
click at [532, 291] on button "button" at bounding box center [525, 275] width 98 height 56
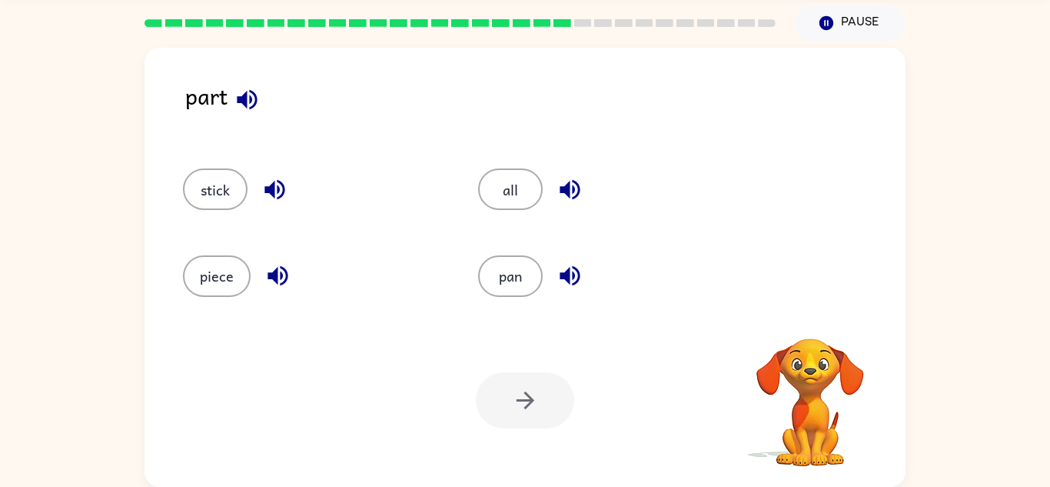
click at [264, 128] on div "part" at bounding box center [545, 107] width 720 height 59
click at [247, 101] on icon "button" at bounding box center [247, 99] width 20 height 20
click at [504, 274] on button "pan" at bounding box center [510, 276] width 65 height 42
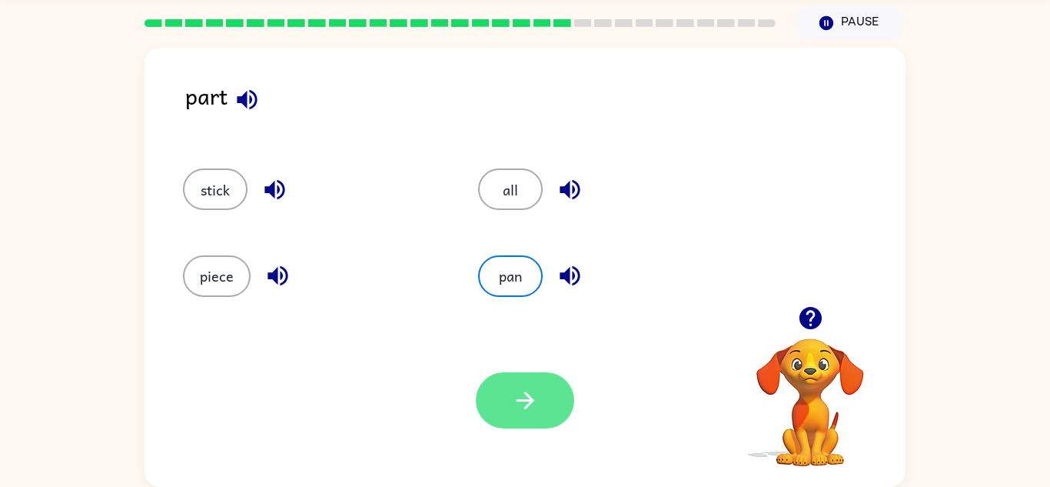
click at [532, 401] on icon "button" at bounding box center [525, 400] width 18 height 18
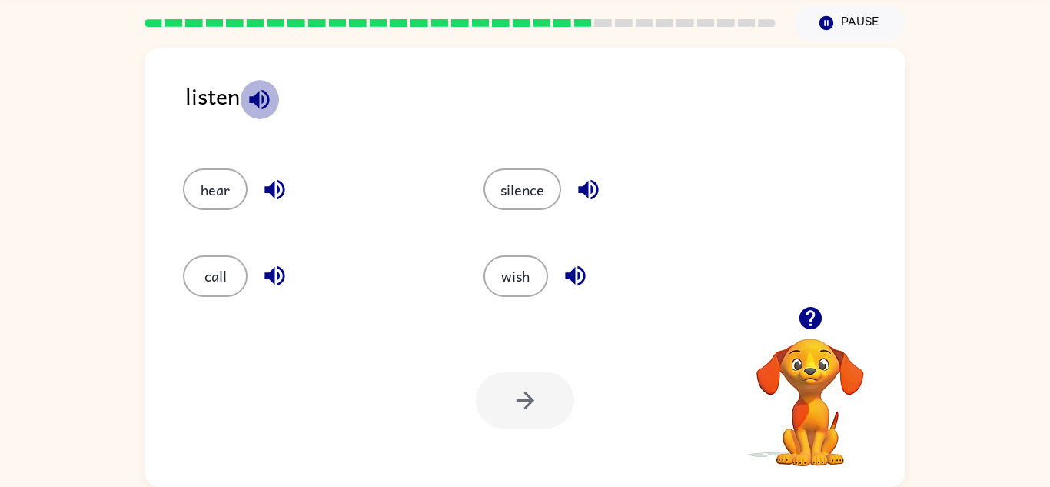
click at [264, 95] on icon "button" at bounding box center [259, 99] width 27 height 27
click at [218, 176] on button "hear" at bounding box center [215, 189] width 65 height 42
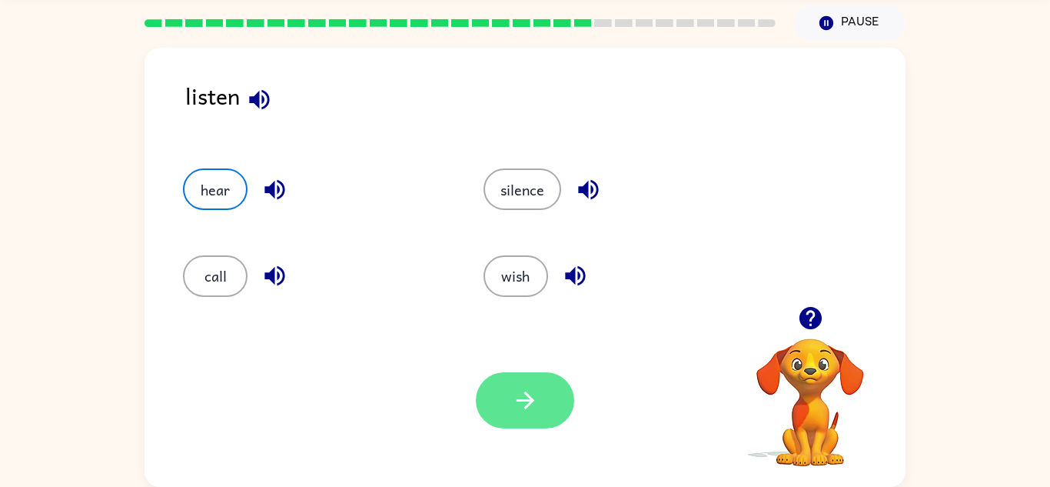
click at [528, 387] on icon "button" at bounding box center [525, 400] width 27 height 27
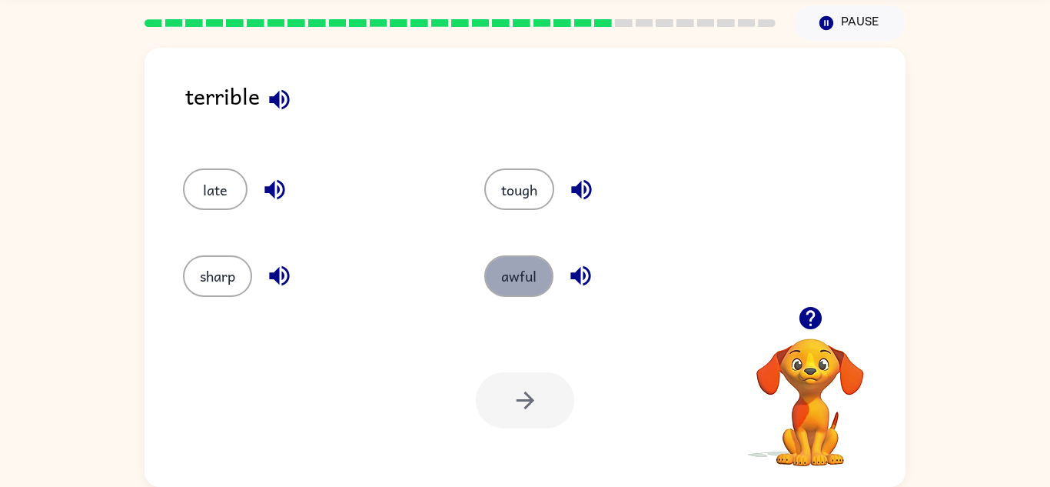
click at [513, 281] on button "awful" at bounding box center [518, 276] width 69 height 42
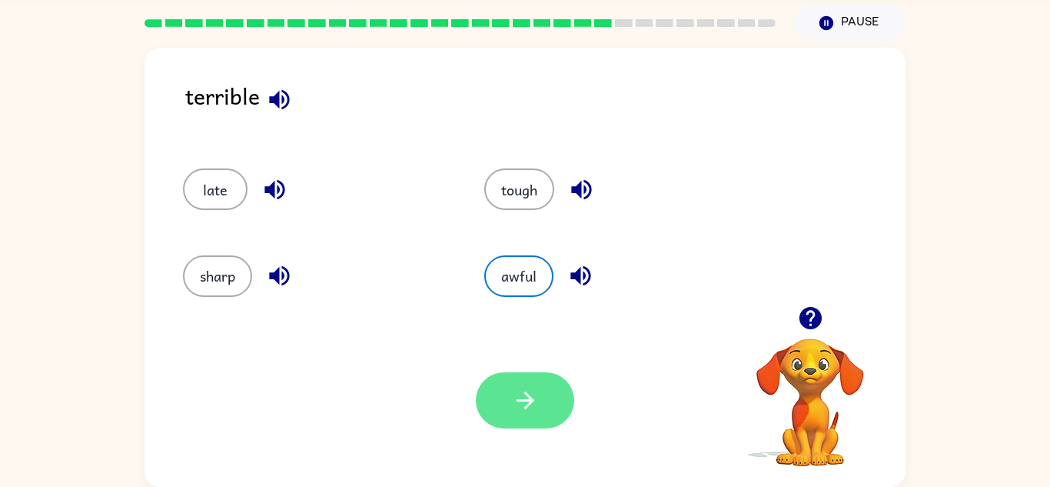
click at [516, 389] on icon "button" at bounding box center [525, 400] width 27 height 27
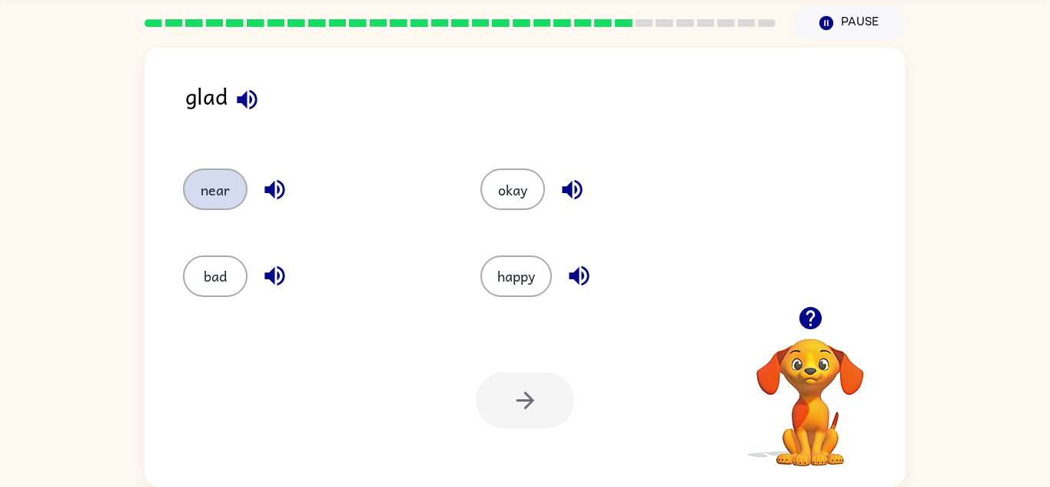
click at [217, 178] on button "near" at bounding box center [215, 189] width 65 height 42
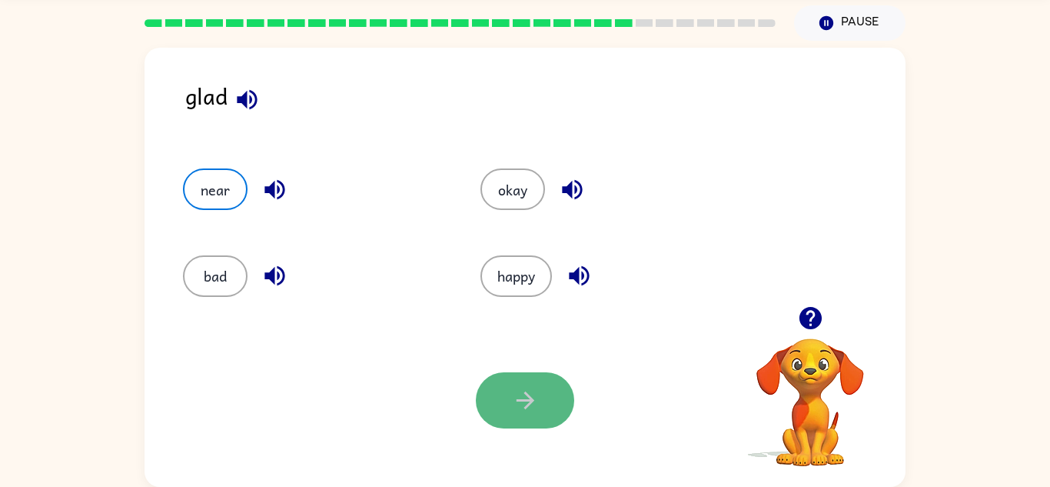
click at [530, 393] on icon "button" at bounding box center [525, 400] width 27 height 27
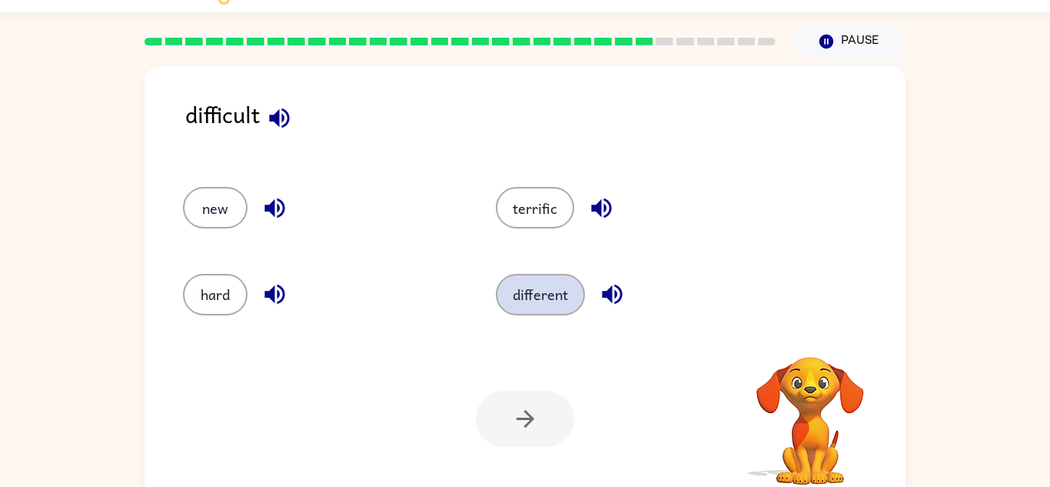
scroll to position [15, 0]
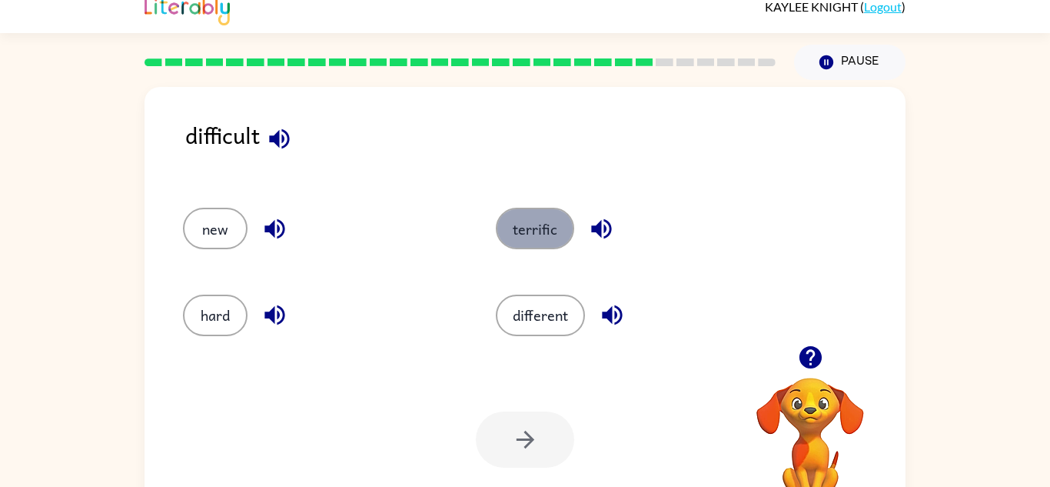
click at [527, 230] on button "terrific" at bounding box center [535, 229] width 78 height 42
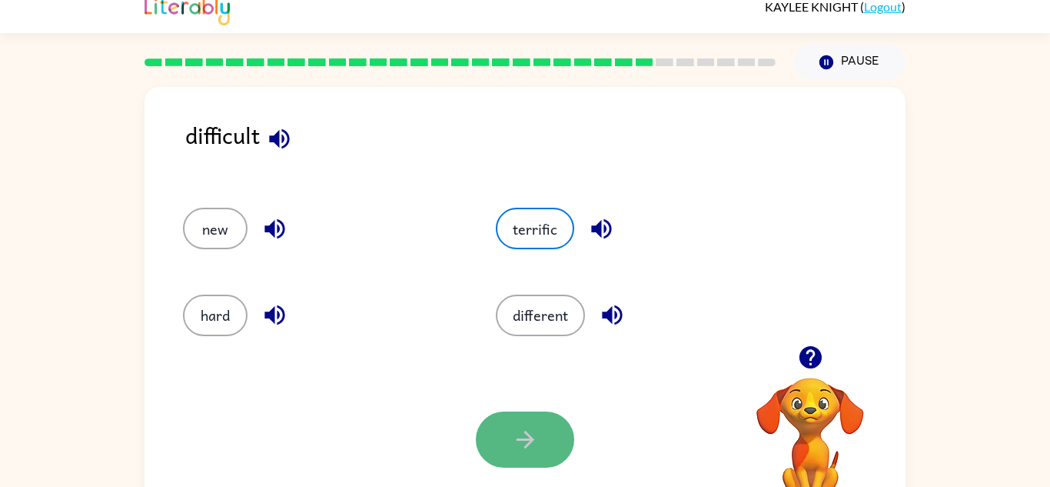
click at [504, 428] on button "button" at bounding box center [525, 439] width 98 height 56
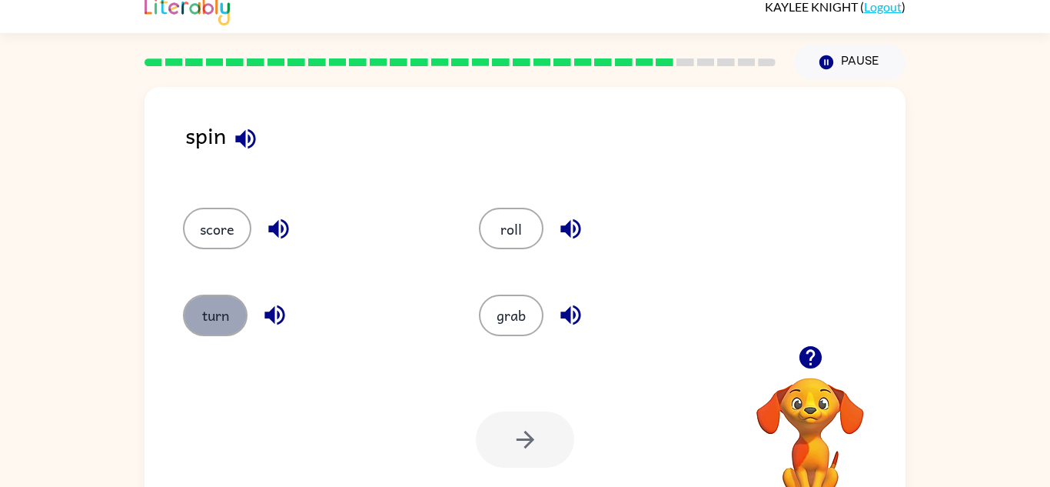
click at [220, 322] on button "turn" at bounding box center [215, 315] width 65 height 42
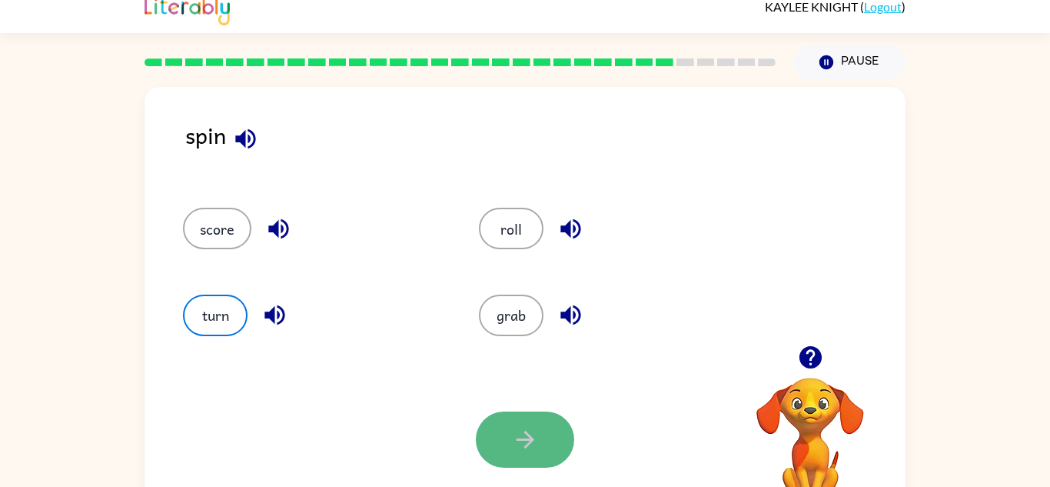
click at [551, 421] on button "button" at bounding box center [525, 439] width 98 height 56
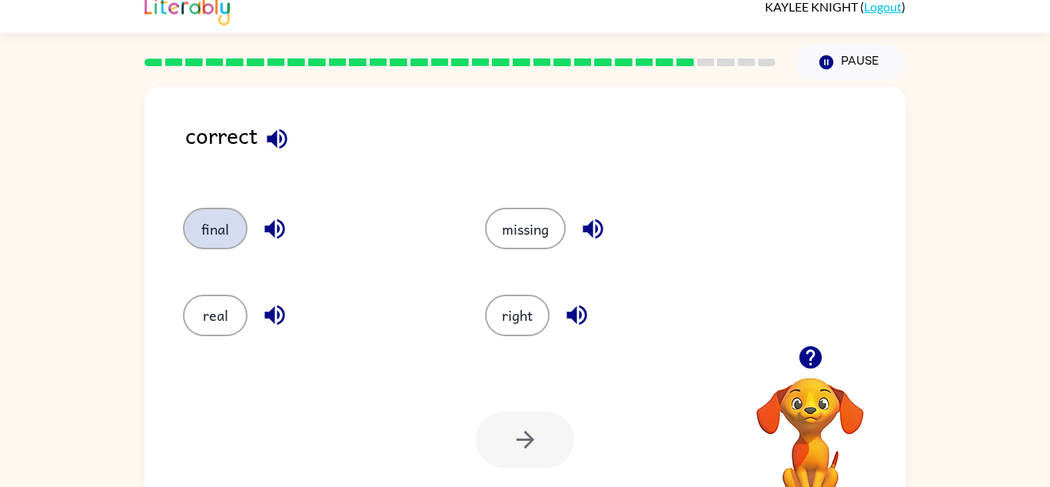
click at [217, 218] on button "final" at bounding box center [215, 229] width 65 height 42
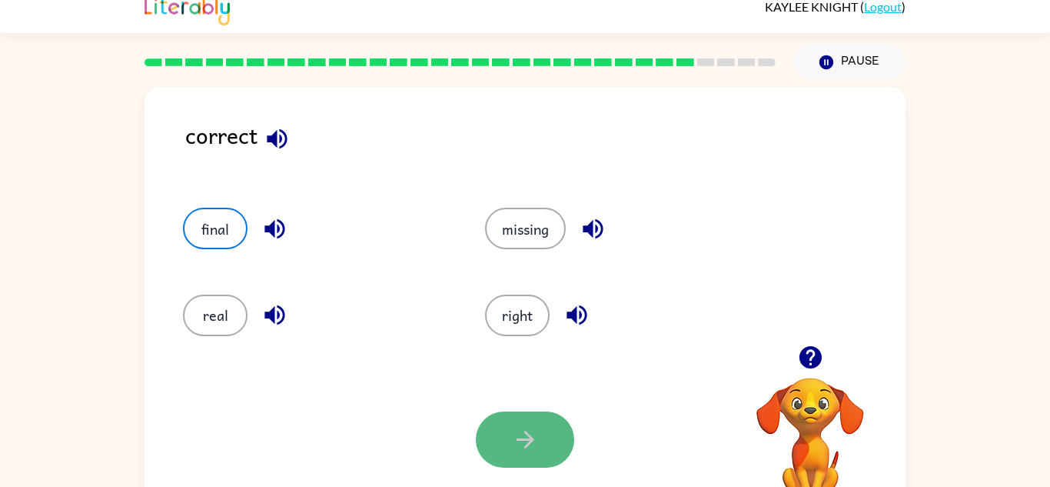
click at [519, 431] on icon "button" at bounding box center [525, 439] width 27 height 27
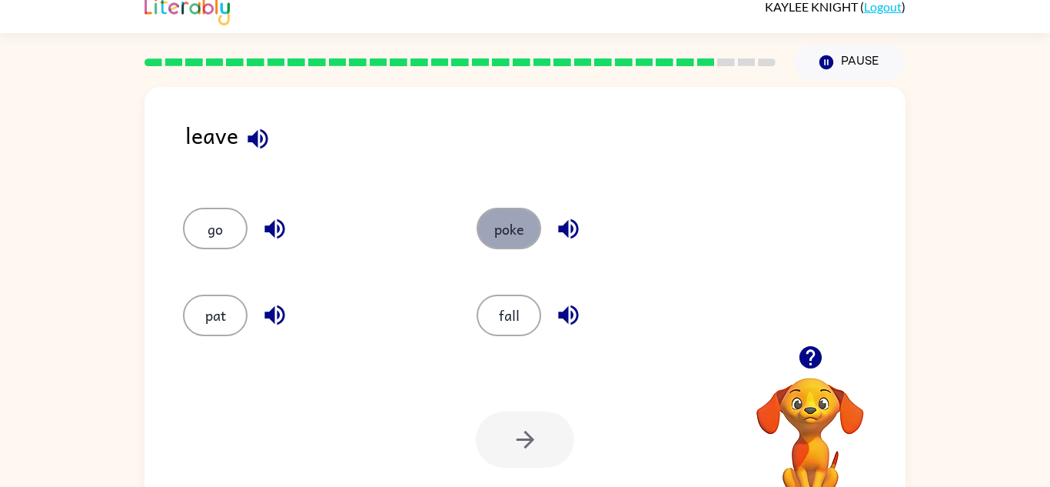
click at [505, 241] on button "poke" at bounding box center [509, 229] width 65 height 42
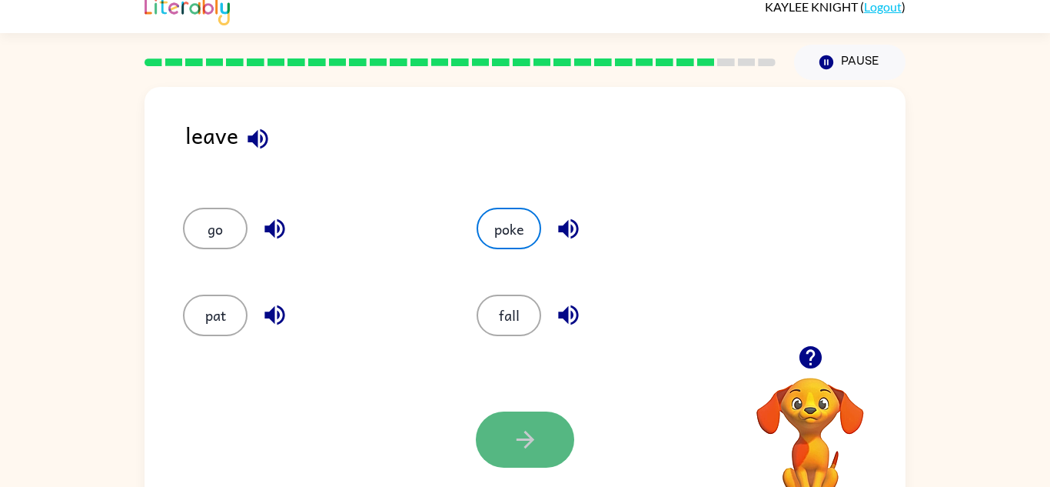
click at [537, 428] on icon "button" at bounding box center [525, 439] width 27 height 27
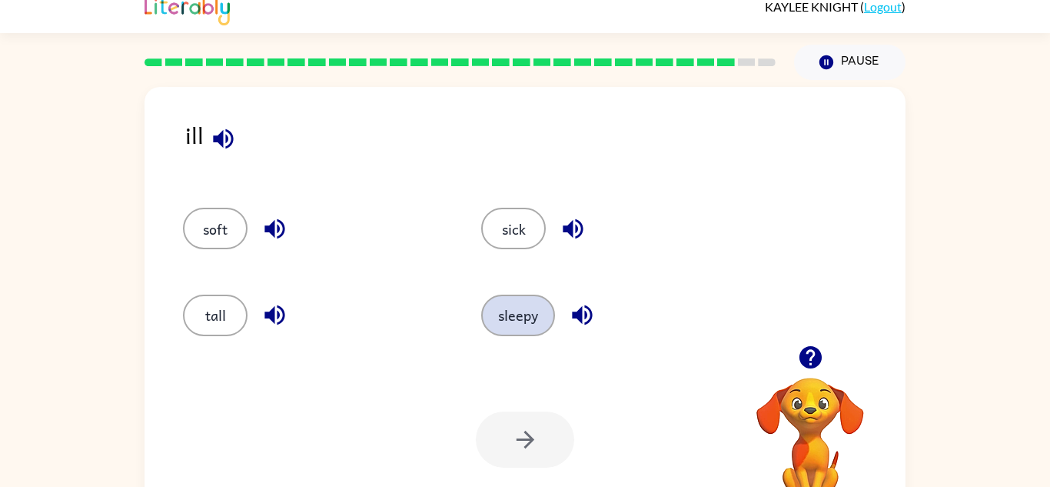
click at [497, 309] on button "sleepy" at bounding box center [518, 315] width 74 height 42
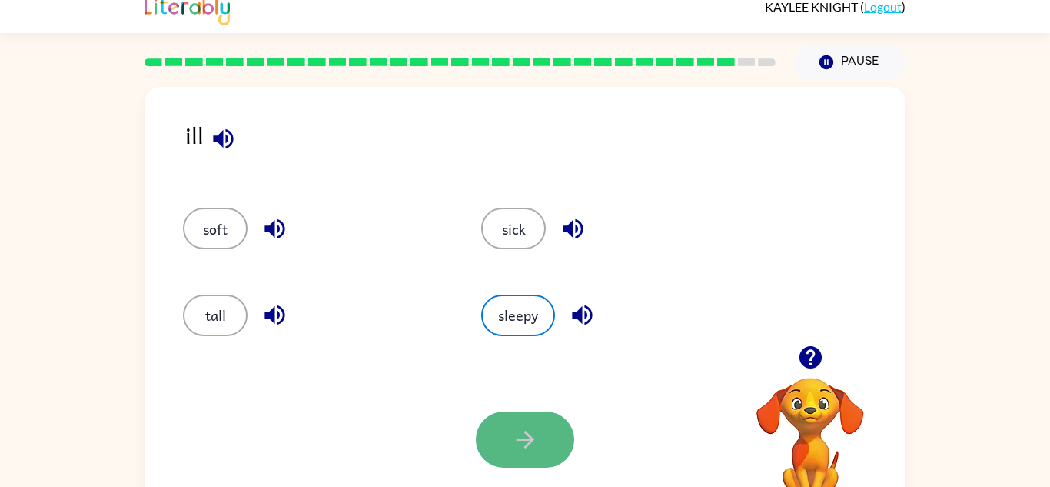
click at [537, 450] on icon "button" at bounding box center [525, 439] width 27 height 27
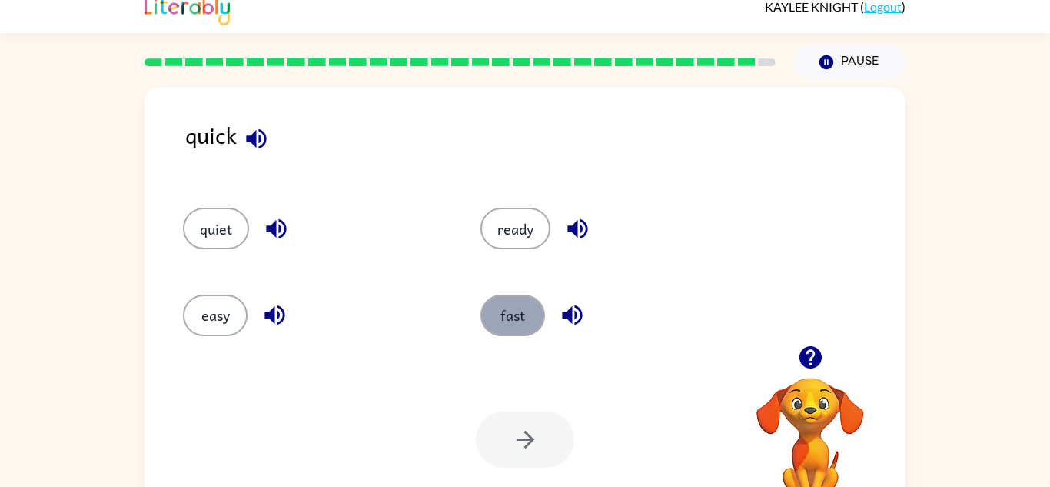
click at [523, 312] on button "fast" at bounding box center [513, 315] width 65 height 42
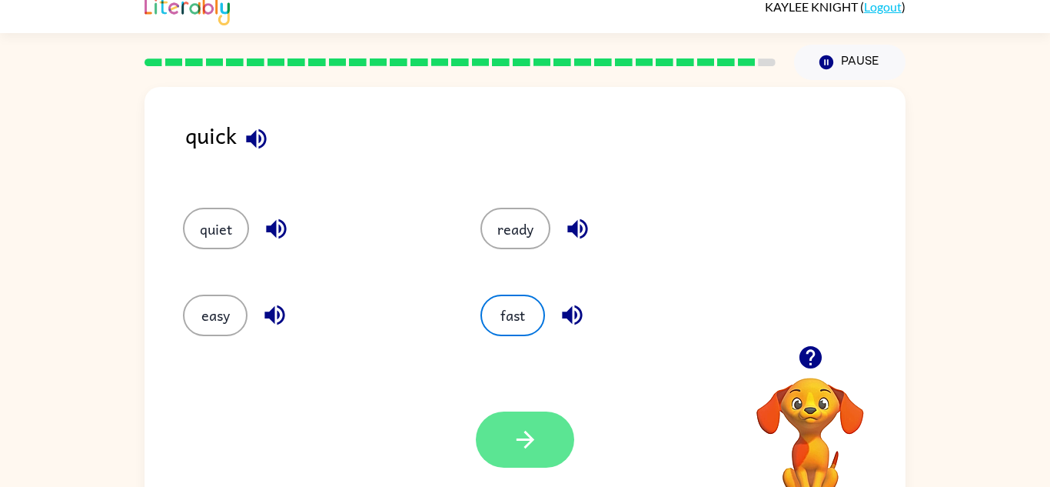
click at [539, 434] on button "button" at bounding box center [525, 439] width 98 height 56
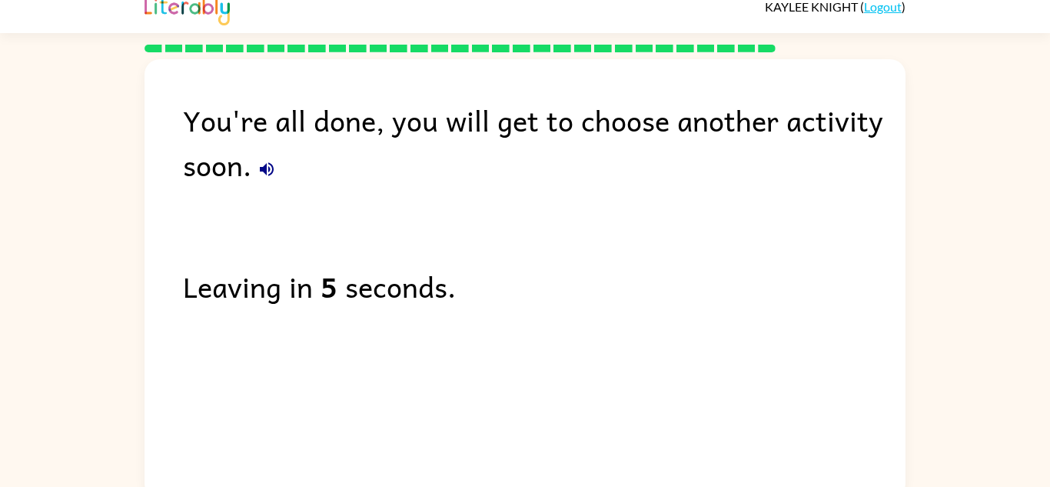
click at [528, 441] on div "You're all done, you will get to choose another activity soon. Leaving in 5 sec…" at bounding box center [525, 274] width 761 height 431
